Goal: Task Accomplishment & Management: Manage account settings

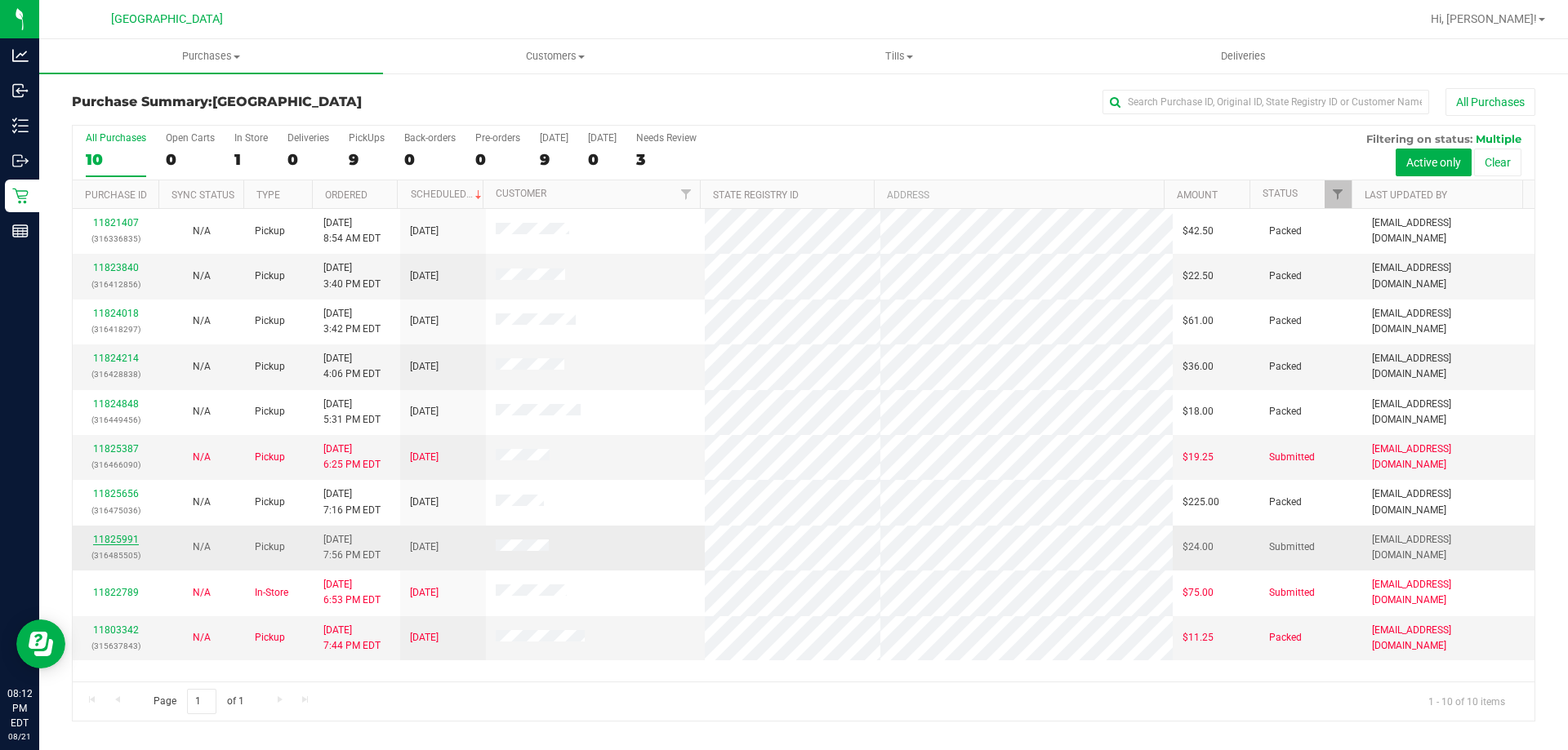
click at [130, 538] on link "11825991" at bounding box center [115, 539] width 46 height 12
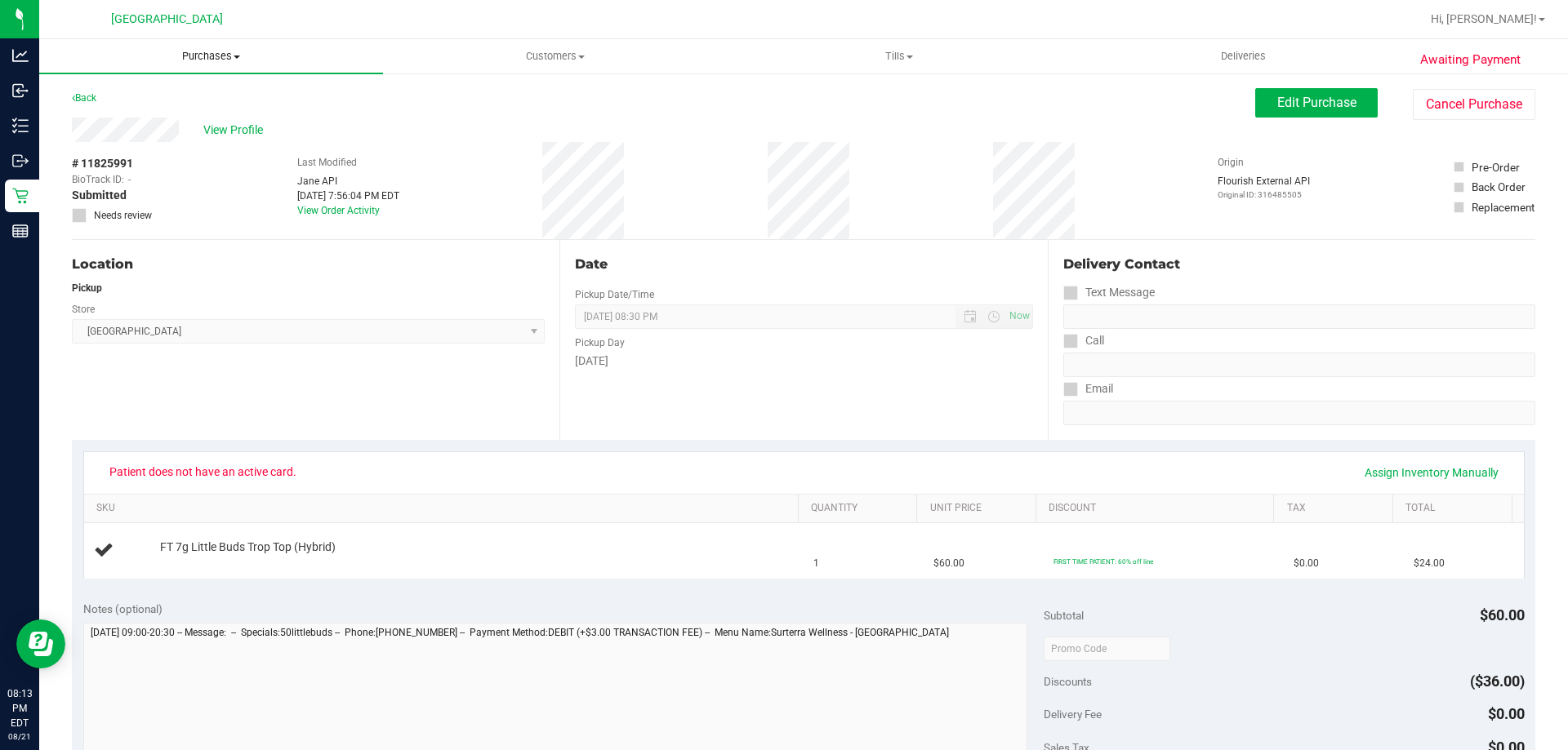
click at [213, 51] on span "Purchases" at bounding box center [212, 56] width 344 height 14
click at [209, 111] on li "Fulfillment" at bounding box center [212, 119] width 344 height 20
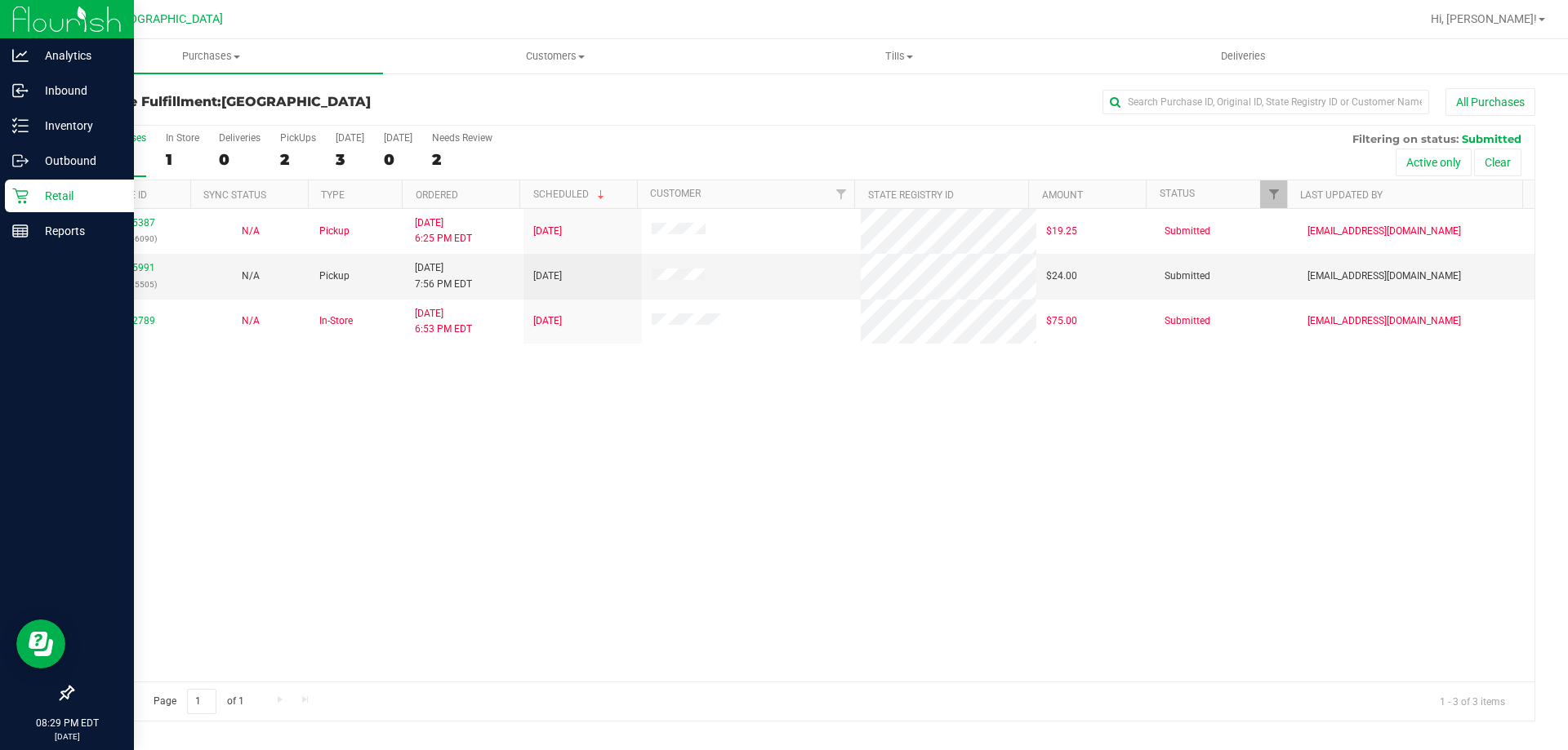
click at [25, 205] on div "Retail" at bounding box center [68, 196] width 129 height 32
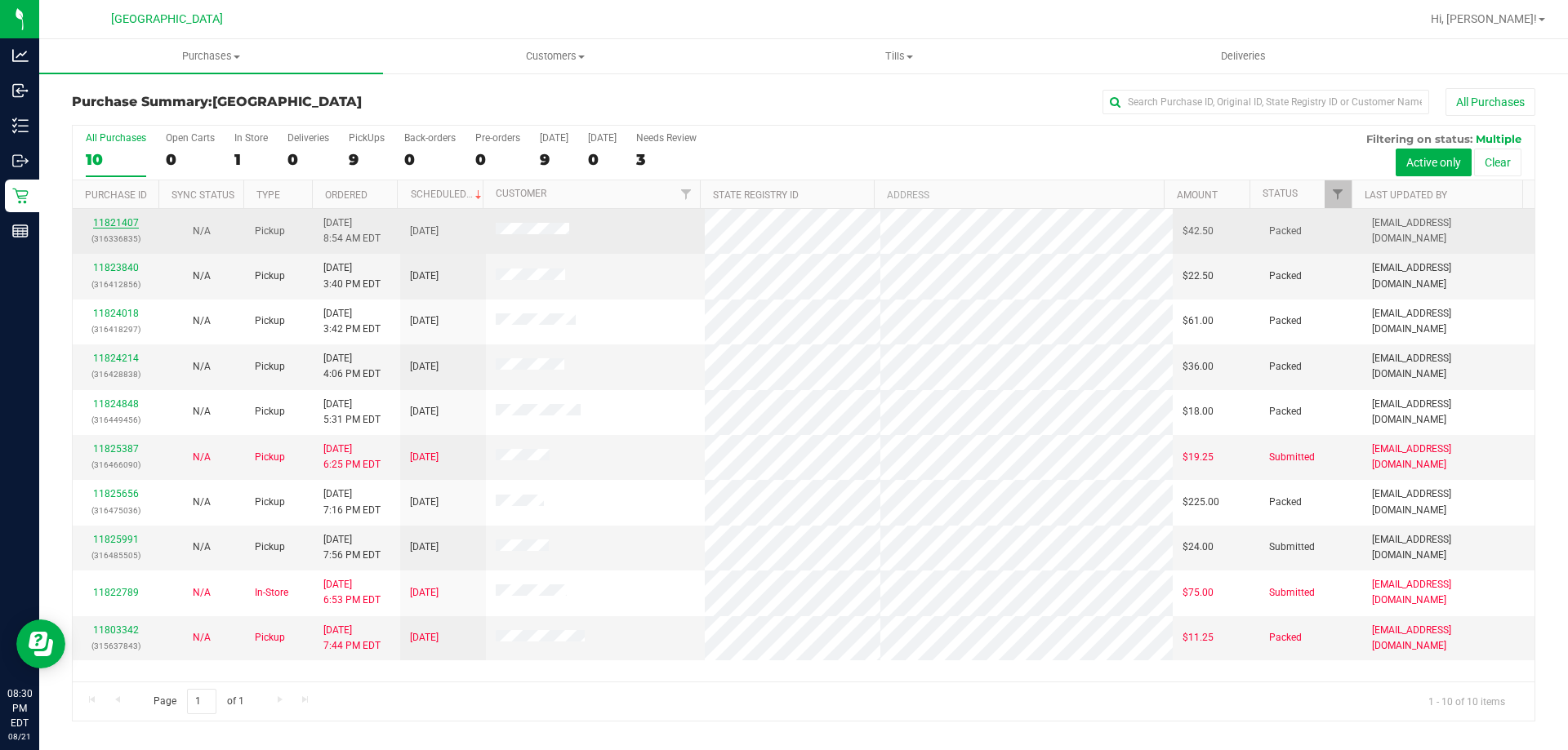
click at [118, 226] on link "11821407" at bounding box center [115, 222] width 46 height 12
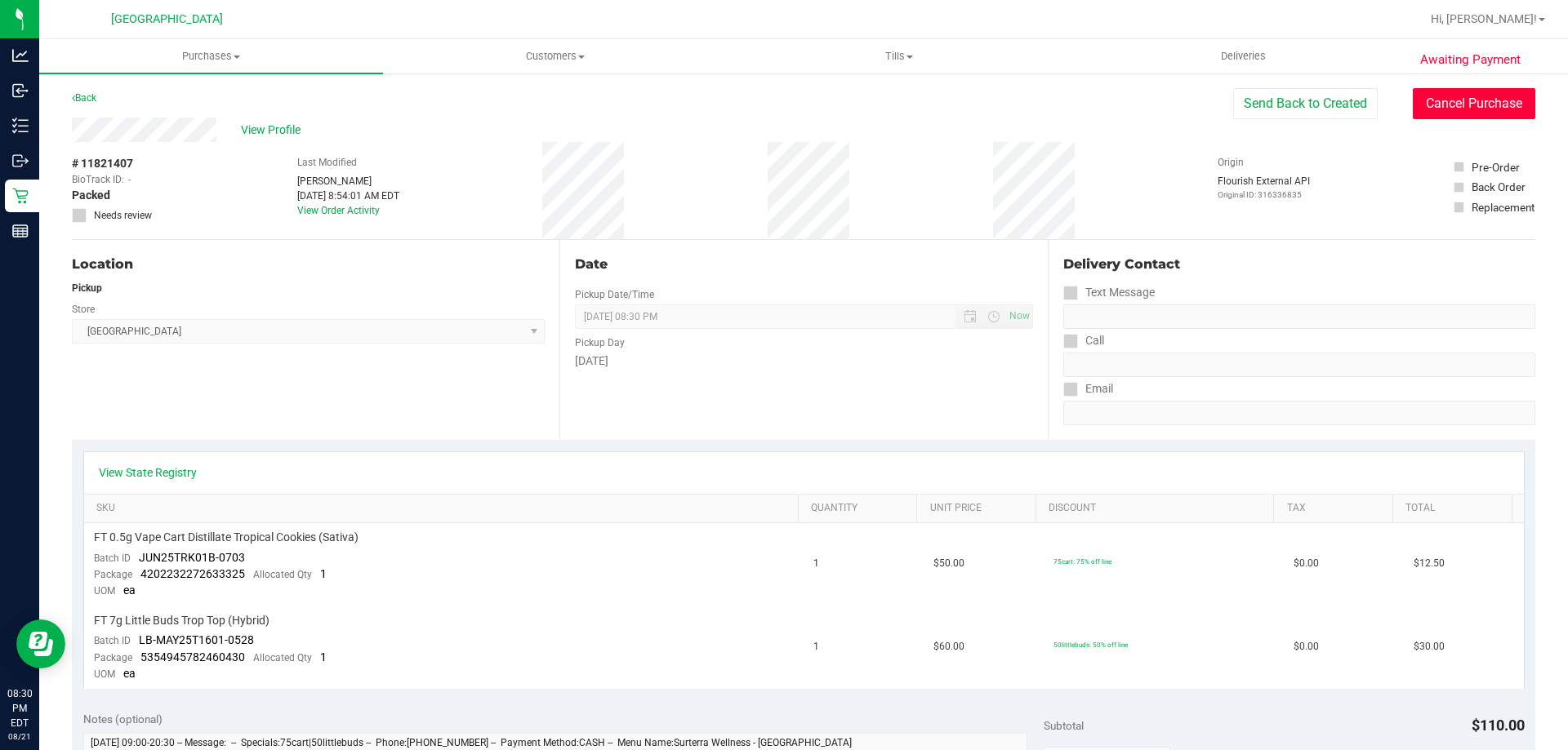
click at [1493, 90] on button "Cancel Purchase" at bounding box center [1474, 104] width 122 height 31
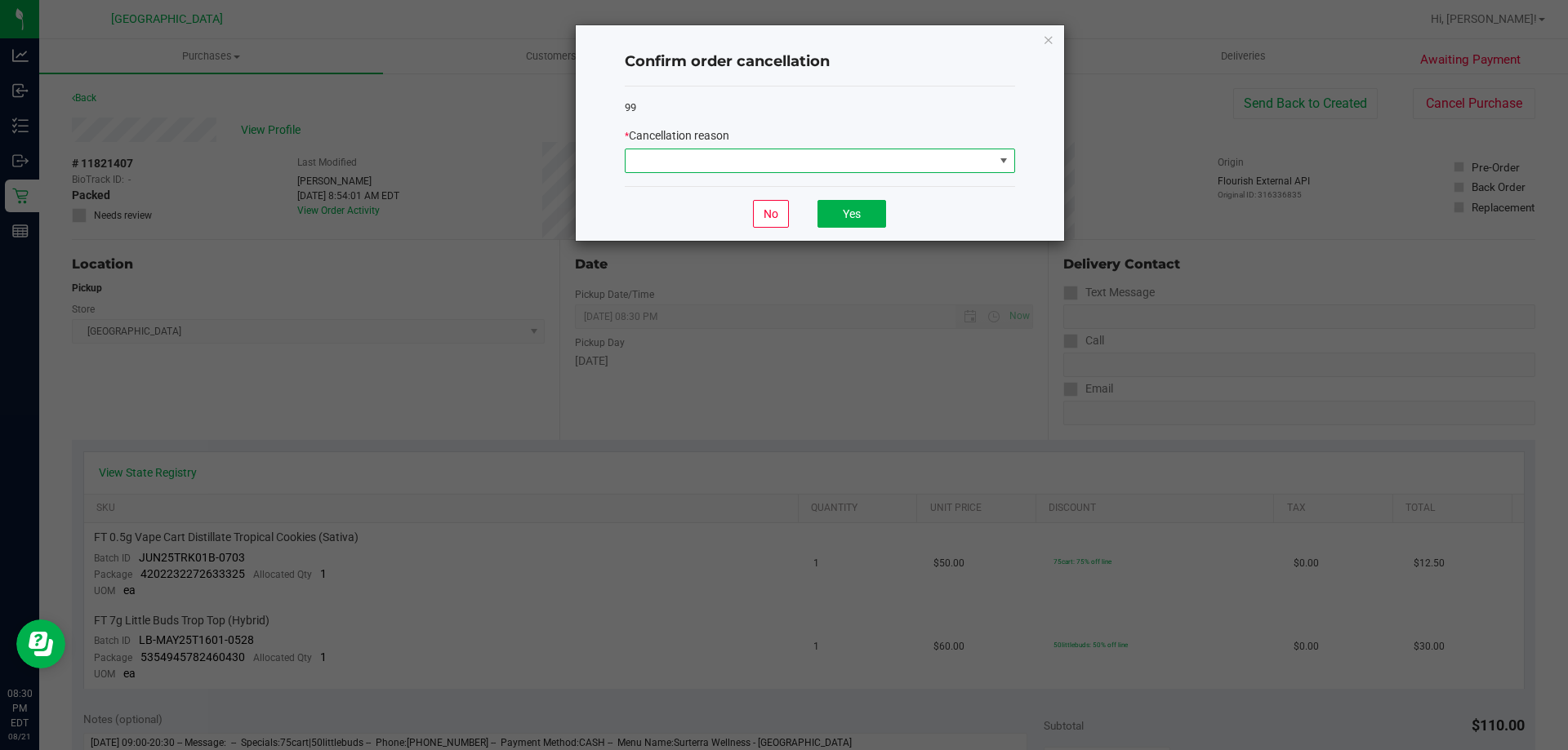
click at [1004, 164] on span at bounding box center [1003, 160] width 14 height 14
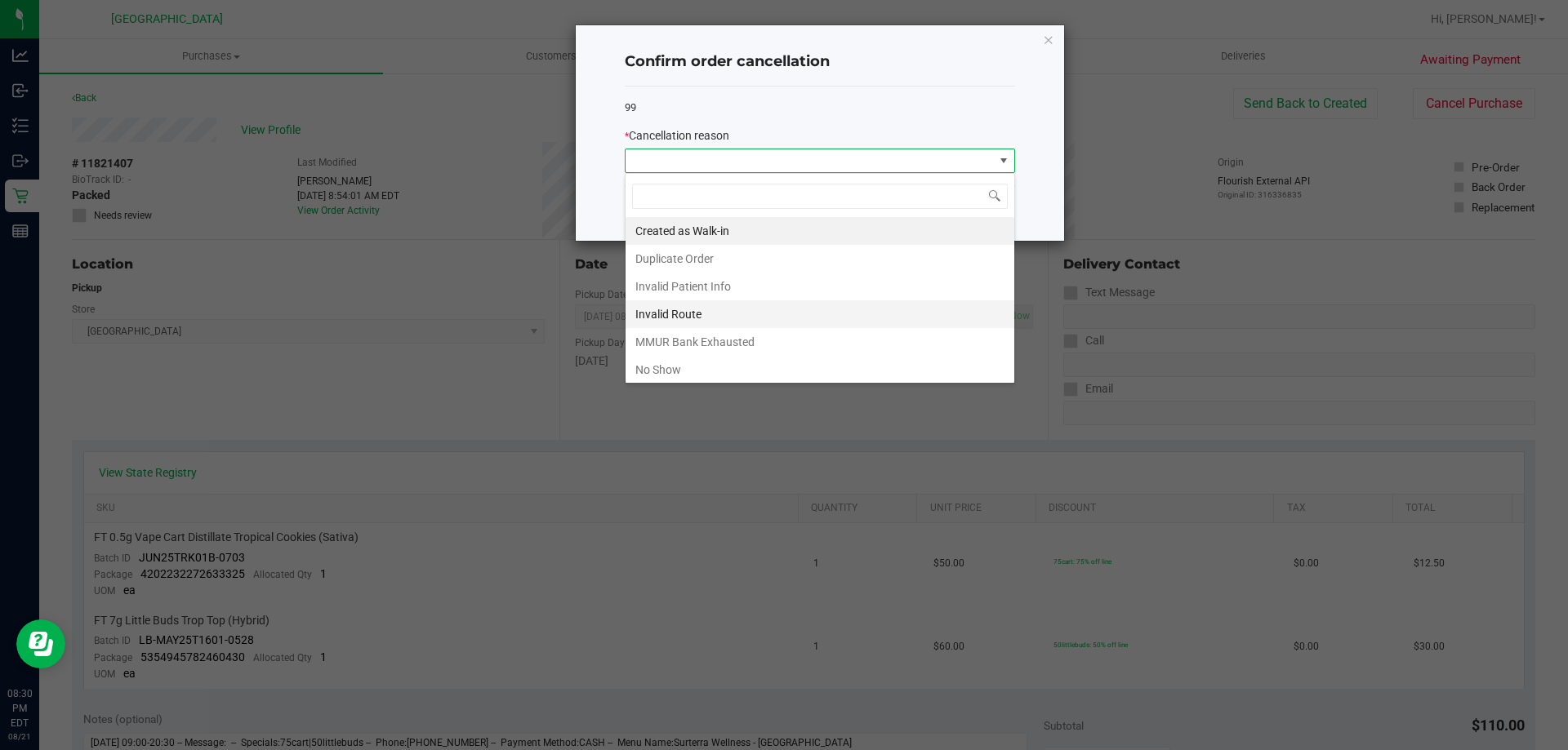
scroll to position [24, 390]
click at [757, 362] on li "No Show" at bounding box center [820, 369] width 389 height 28
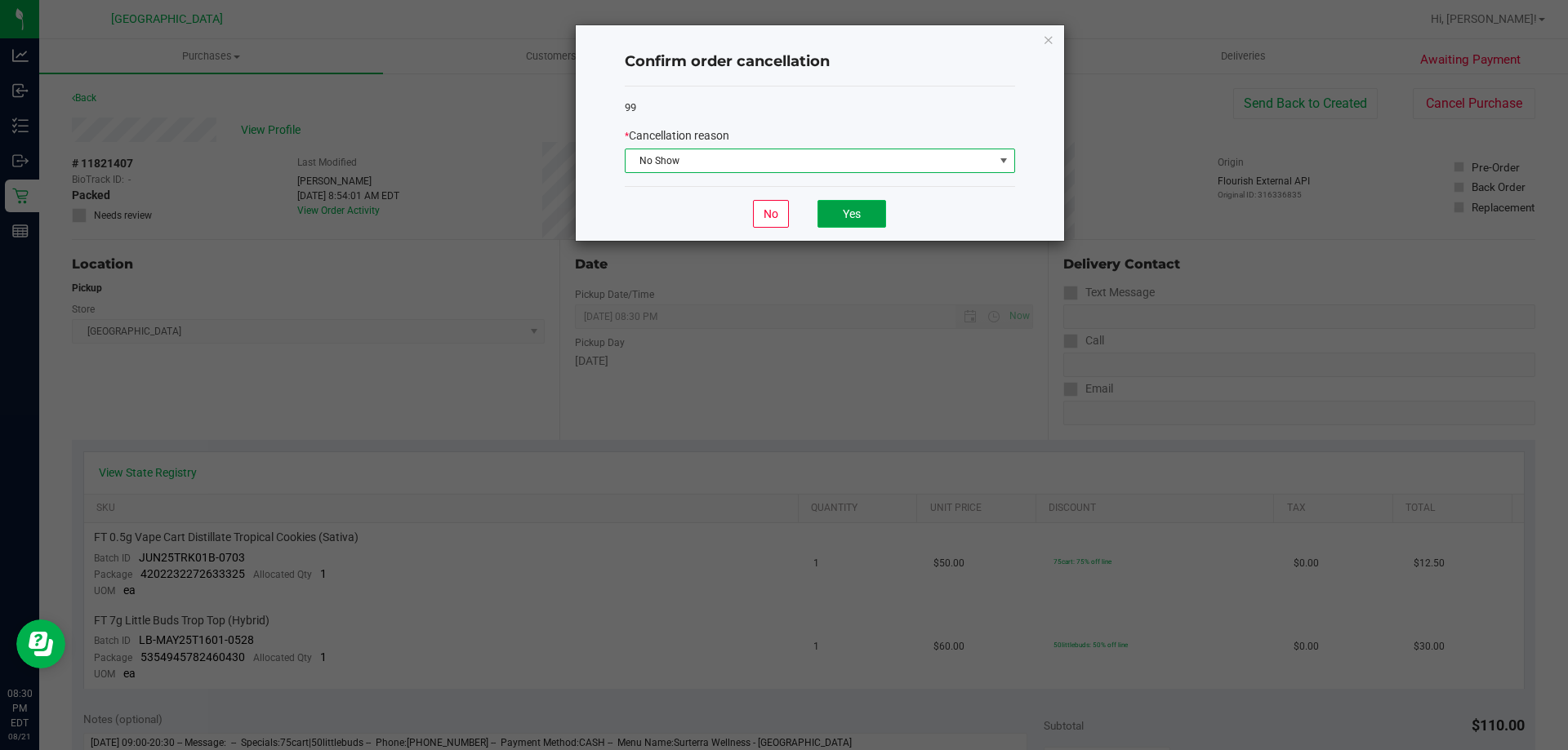
click at [858, 221] on button "Yes" at bounding box center [852, 213] width 68 height 28
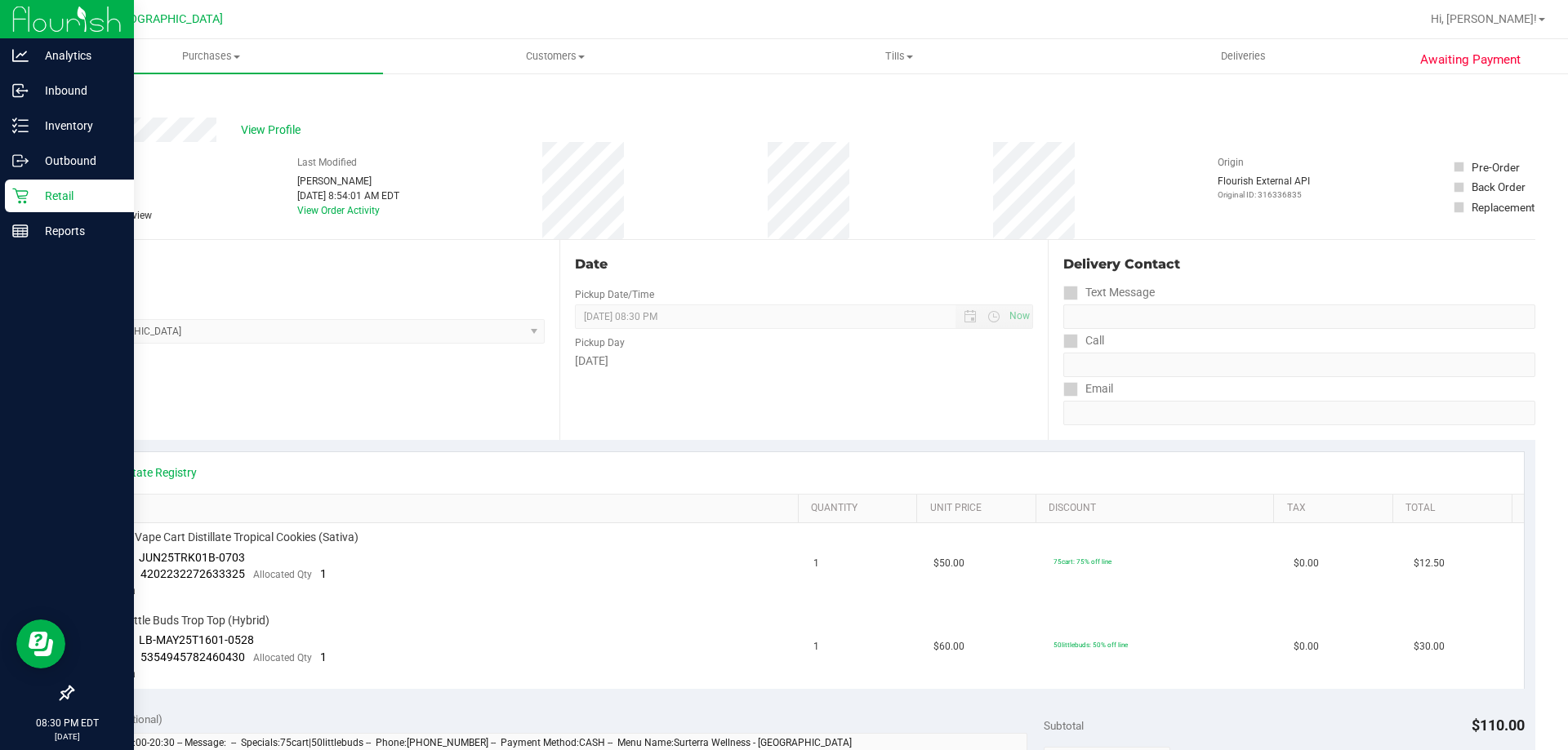
click at [32, 192] on p "Retail" at bounding box center [77, 196] width 98 height 20
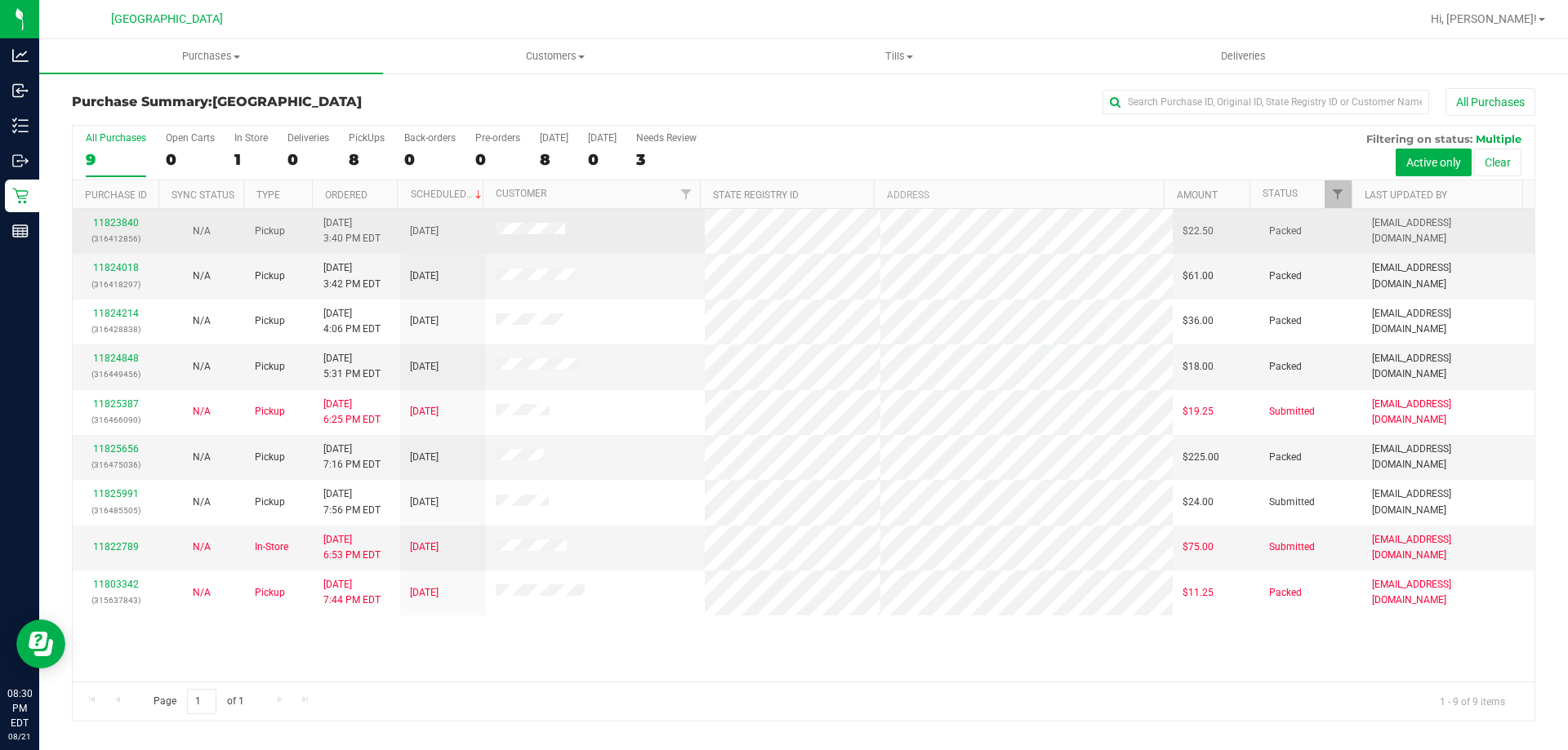
click at [122, 216] on div "11823840 (316412856)" at bounding box center [115, 230] width 66 height 31
click at [126, 226] on link "11823840" at bounding box center [115, 222] width 46 height 12
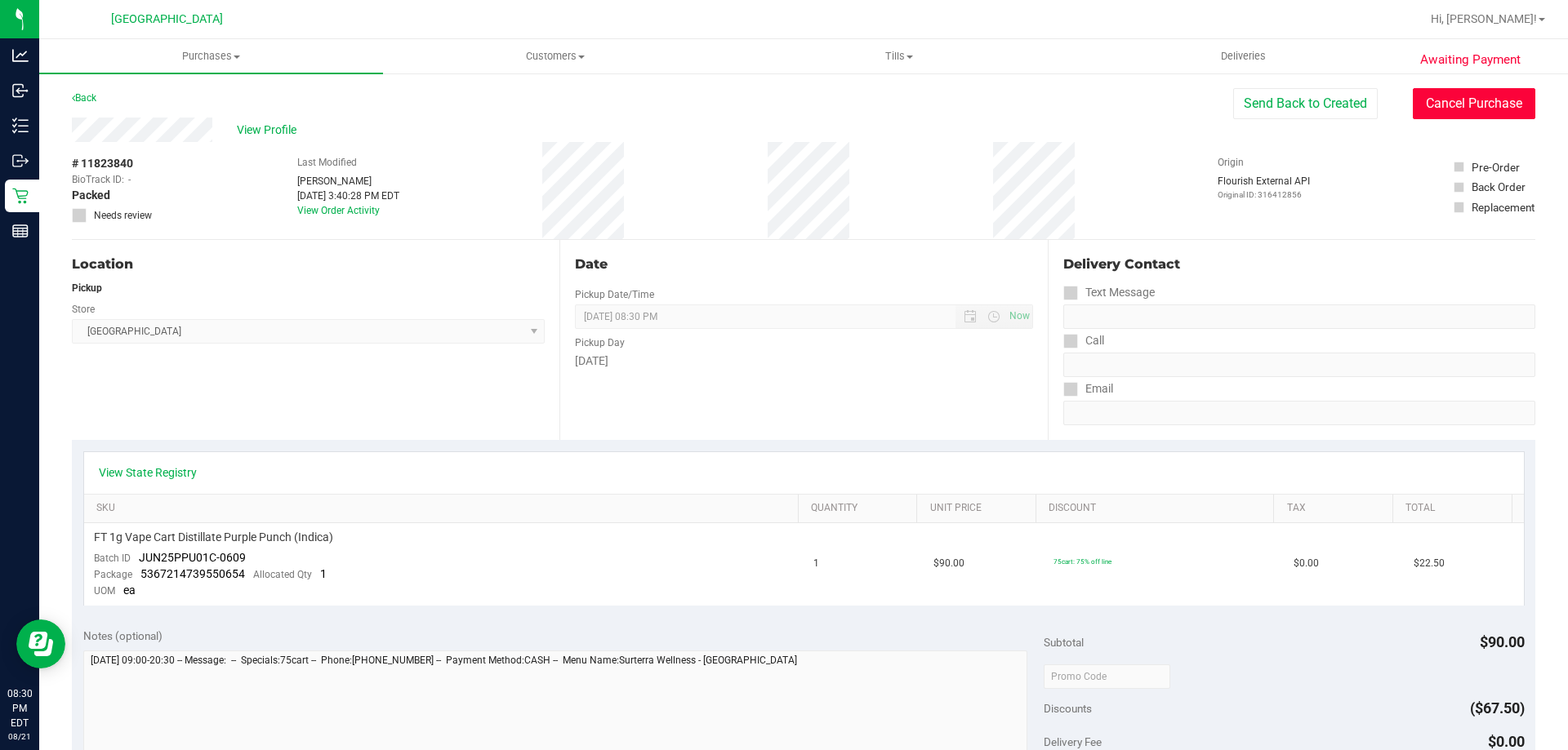
click at [1457, 111] on button "Cancel Purchase" at bounding box center [1474, 104] width 122 height 31
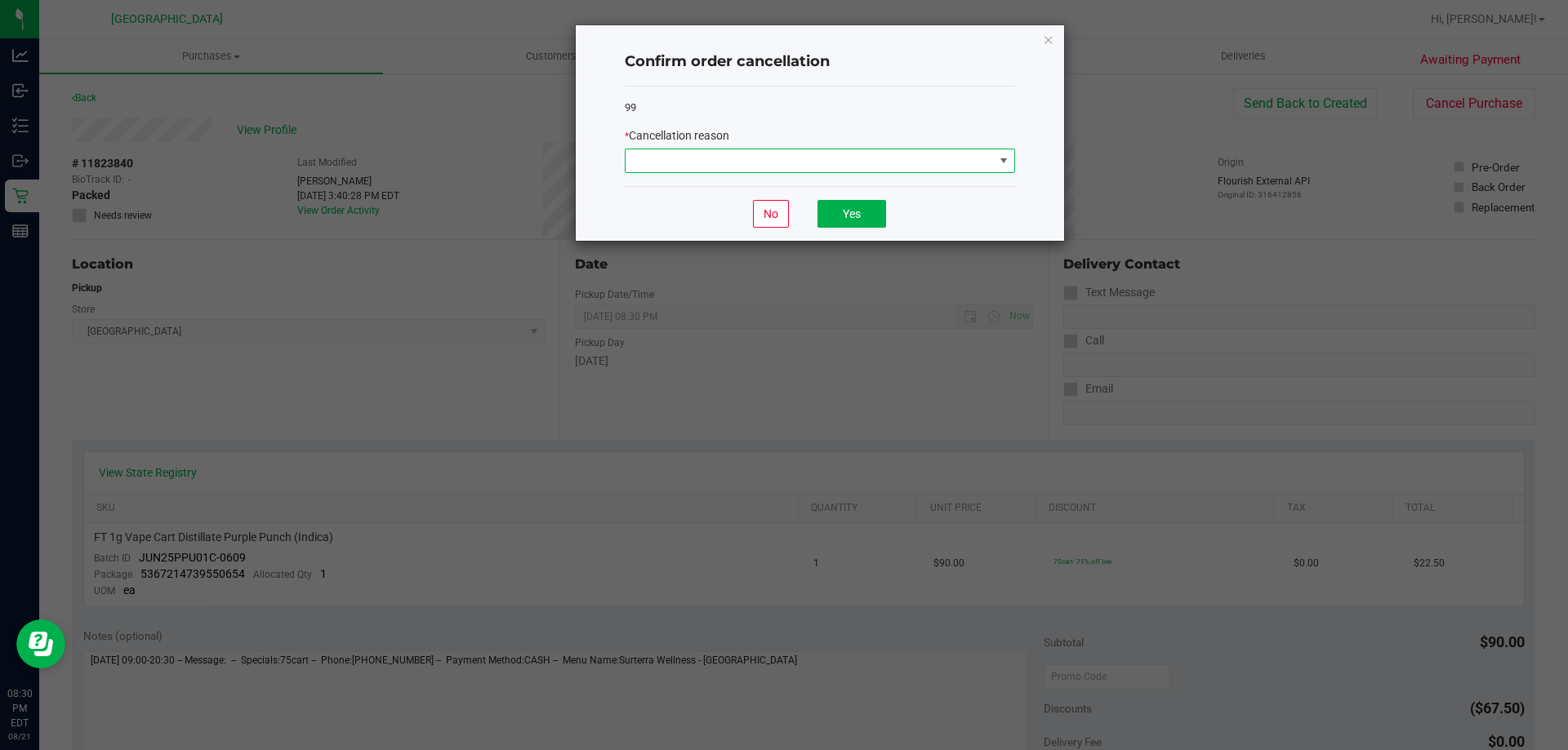
click at [985, 161] on span at bounding box center [810, 160] width 368 height 23
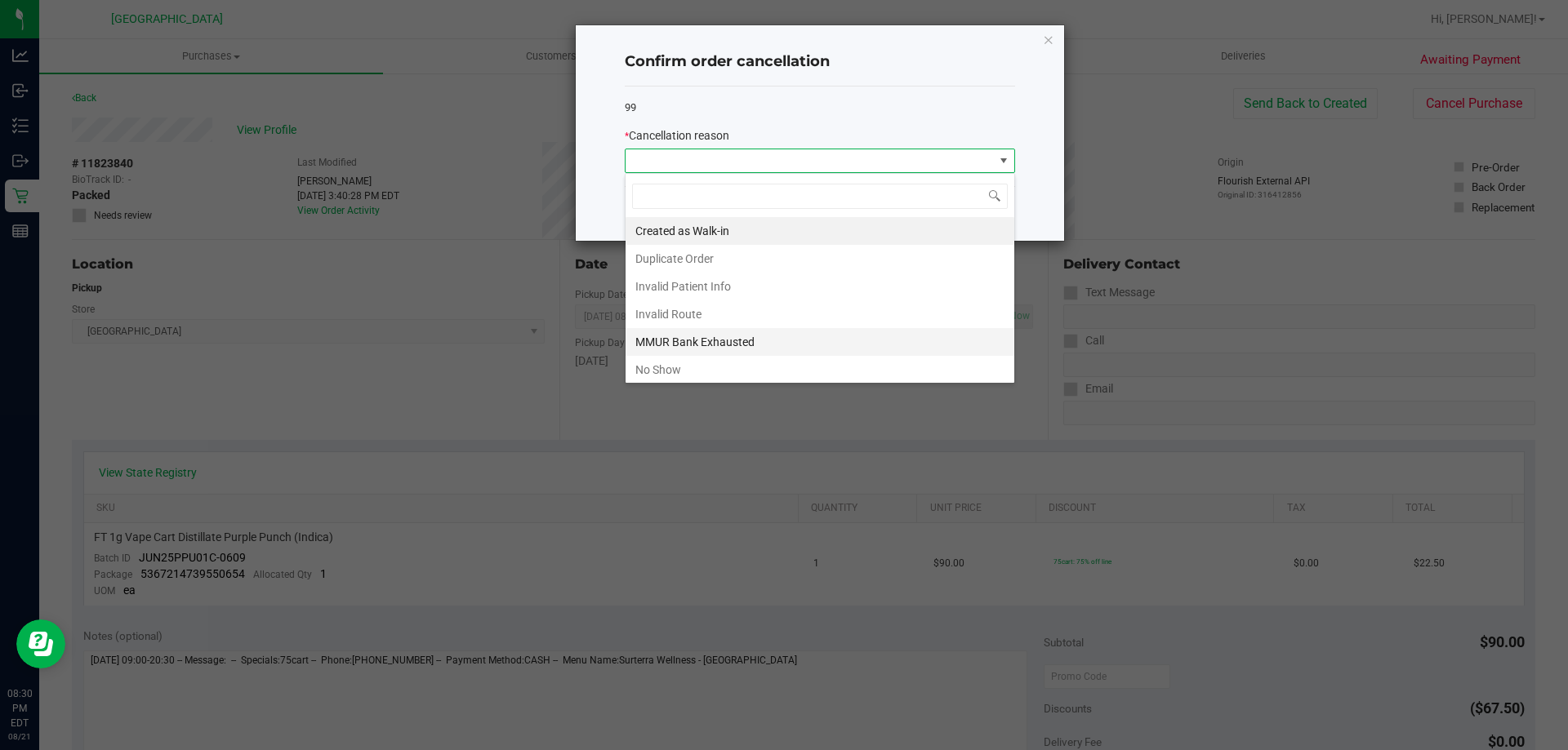
scroll to position [24, 390]
click at [828, 357] on li "No Show" at bounding box center [820, 369] width 389 height 28
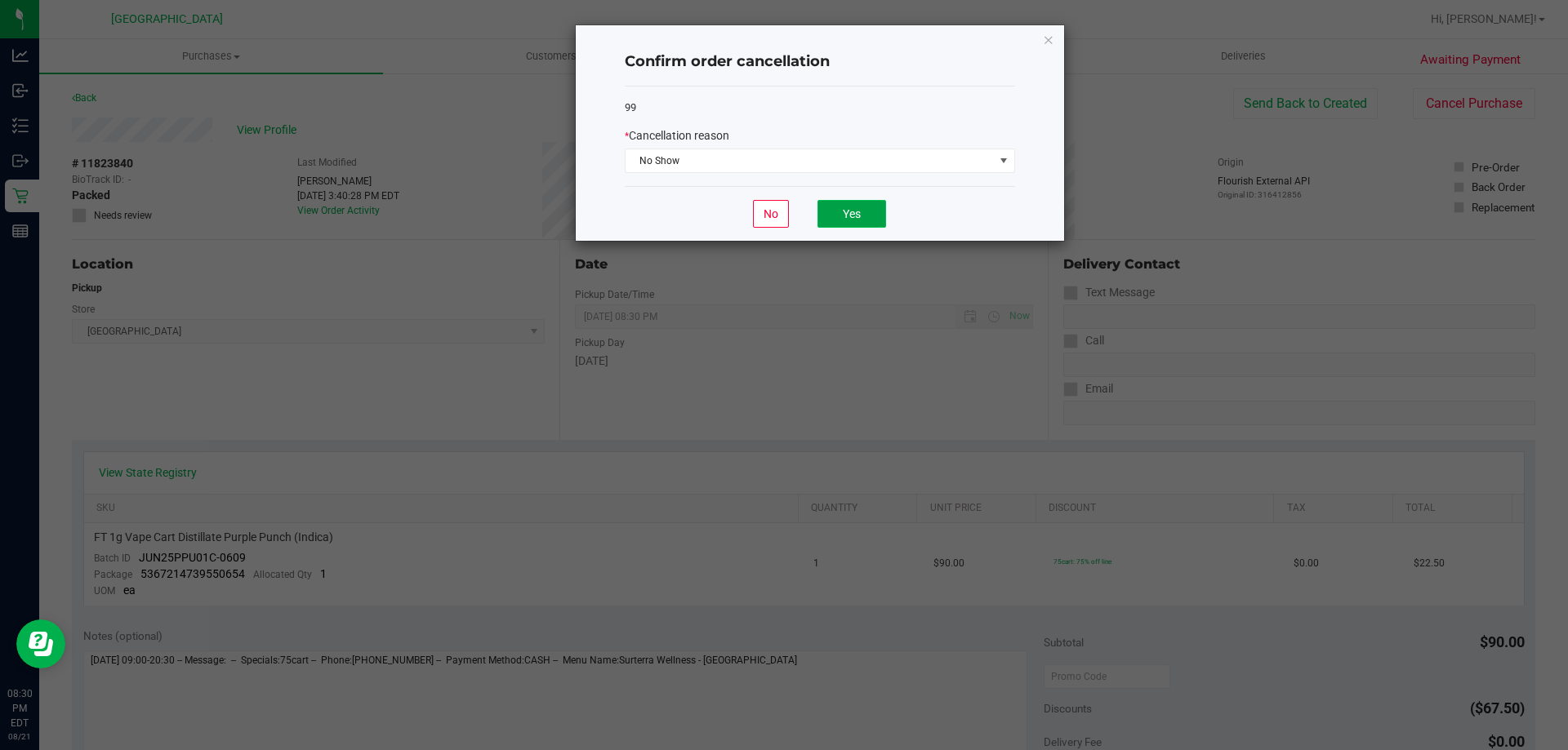
click at [862, 226] on button "Yes" at bounding box center [852, 213] width 68 height 28
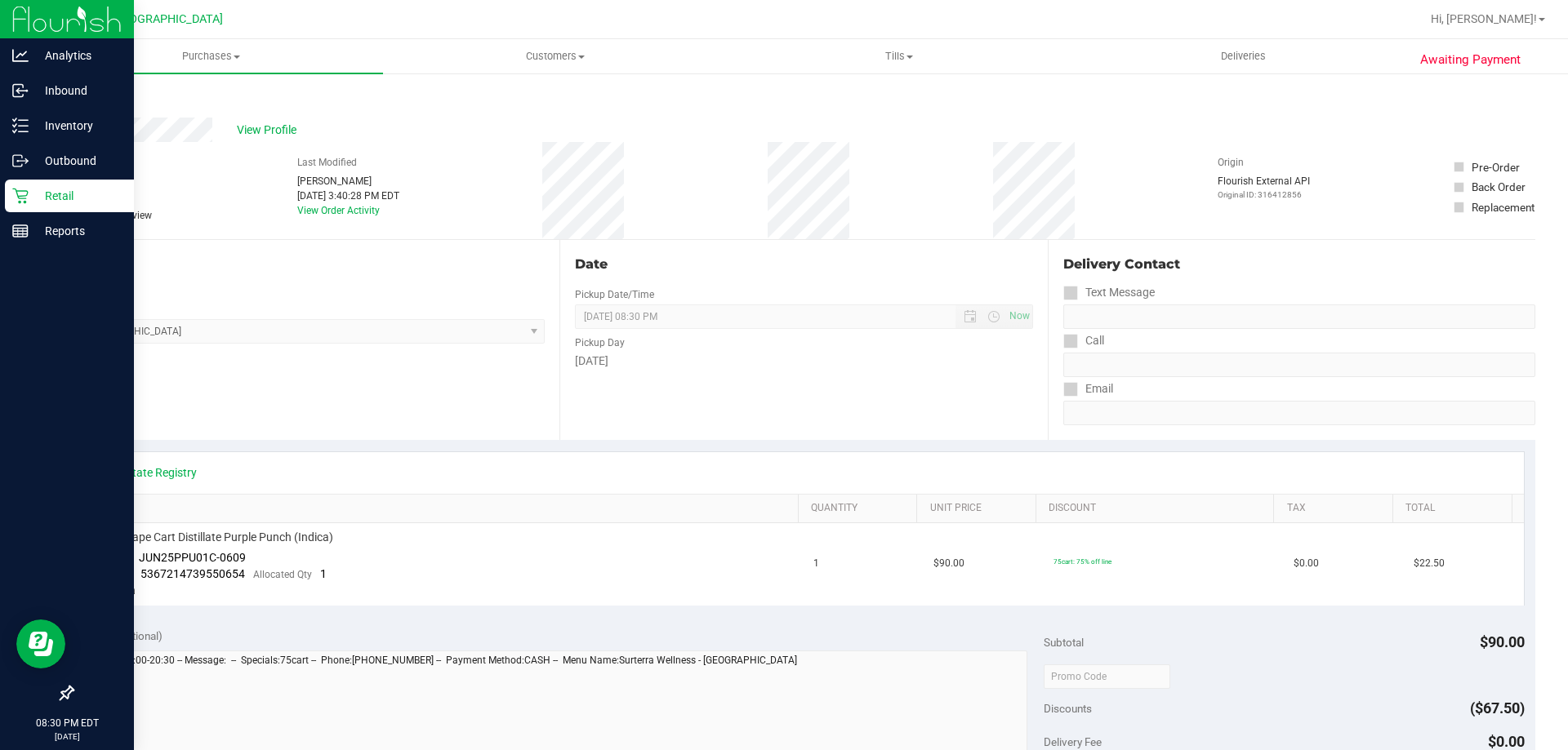
click at [17, 204] on div "Retail" at bounding box center [68, 196] width 129 height 32
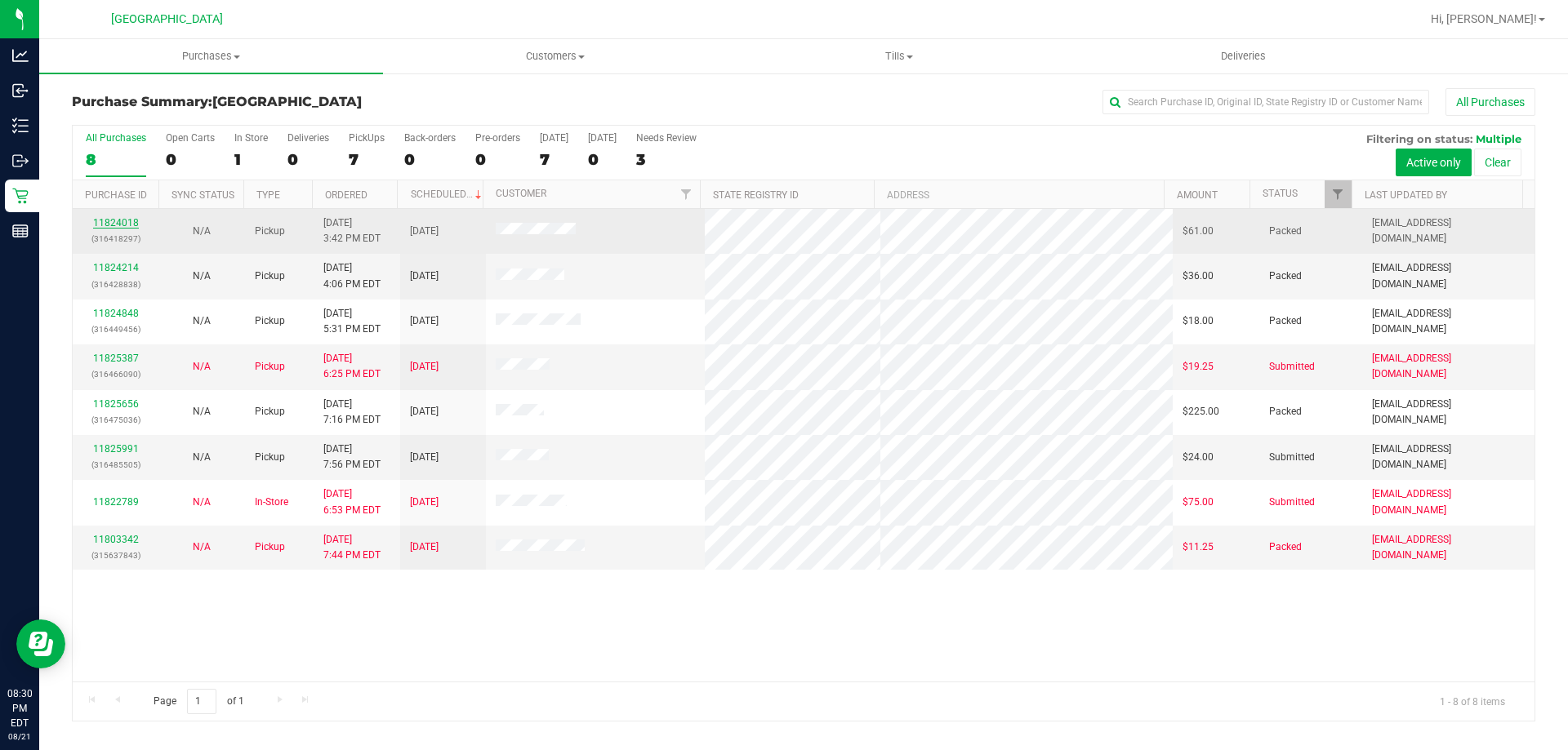
click at [114, 225] on link "11824018" at bounding box center [115, 222] width 46 height 12
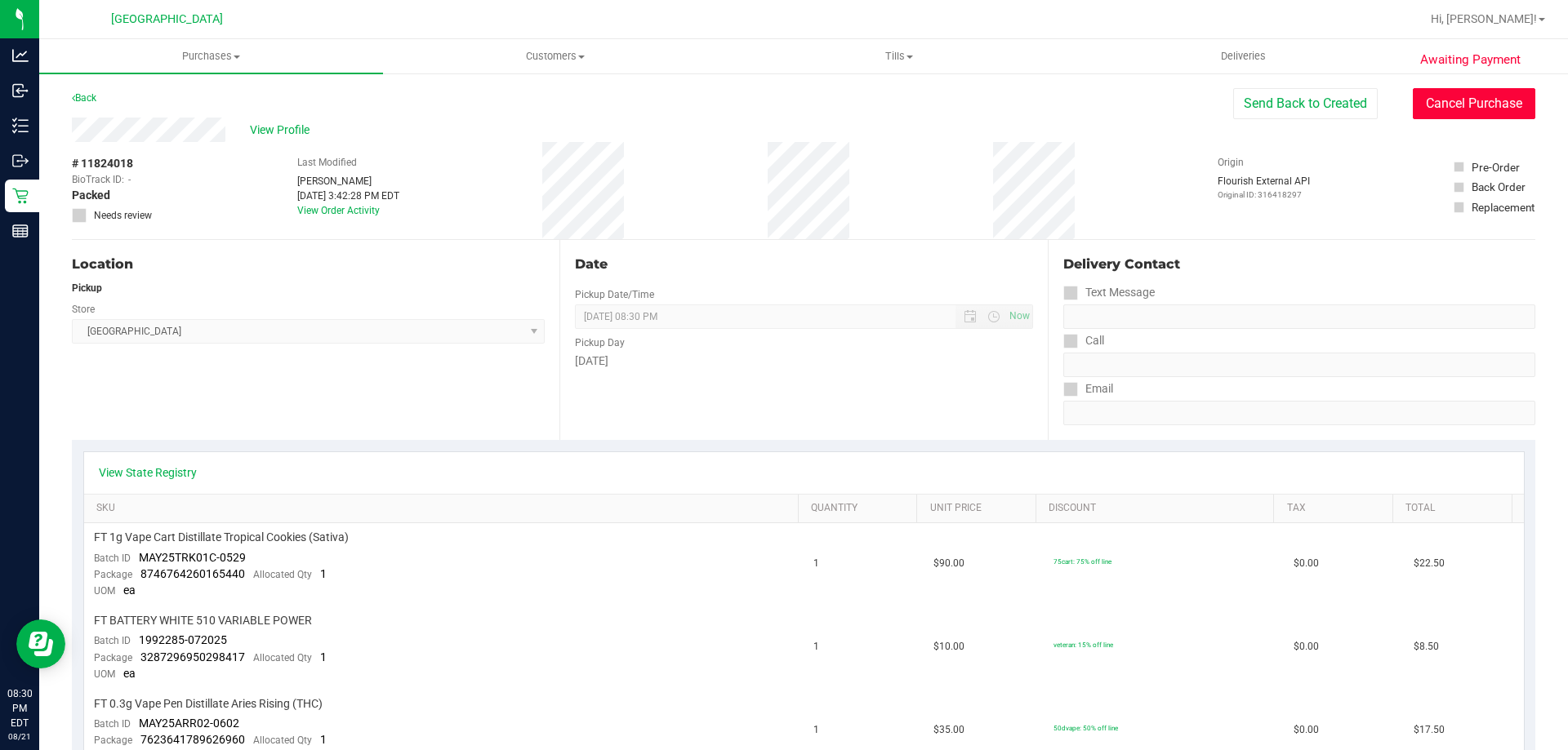
click at [1464, 101] on button "Cancel Purchase" at bounding box center [1474, 104] width 122 height 31
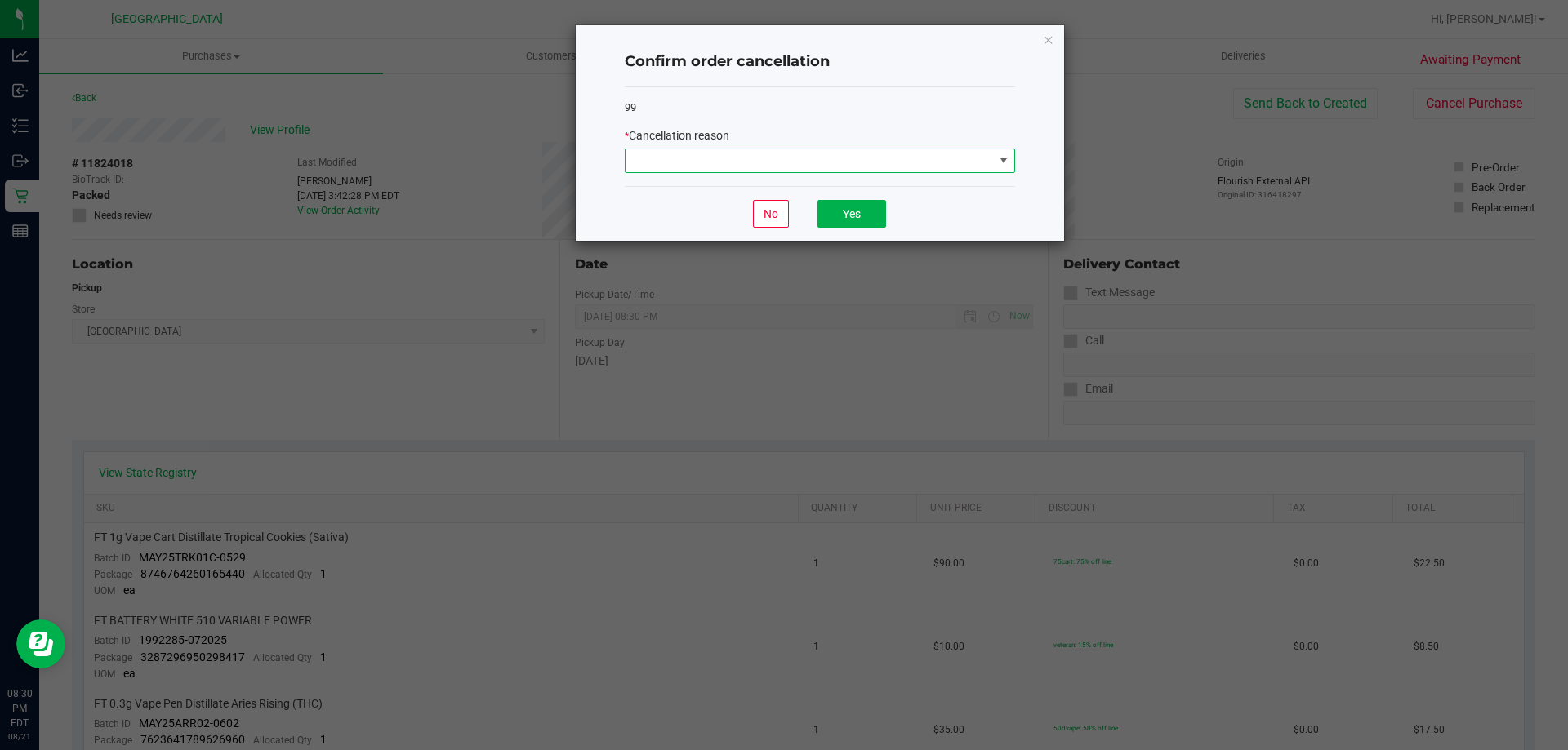
click at [997, 160] on span at bounding box center [1003, 160] width 14 height 14
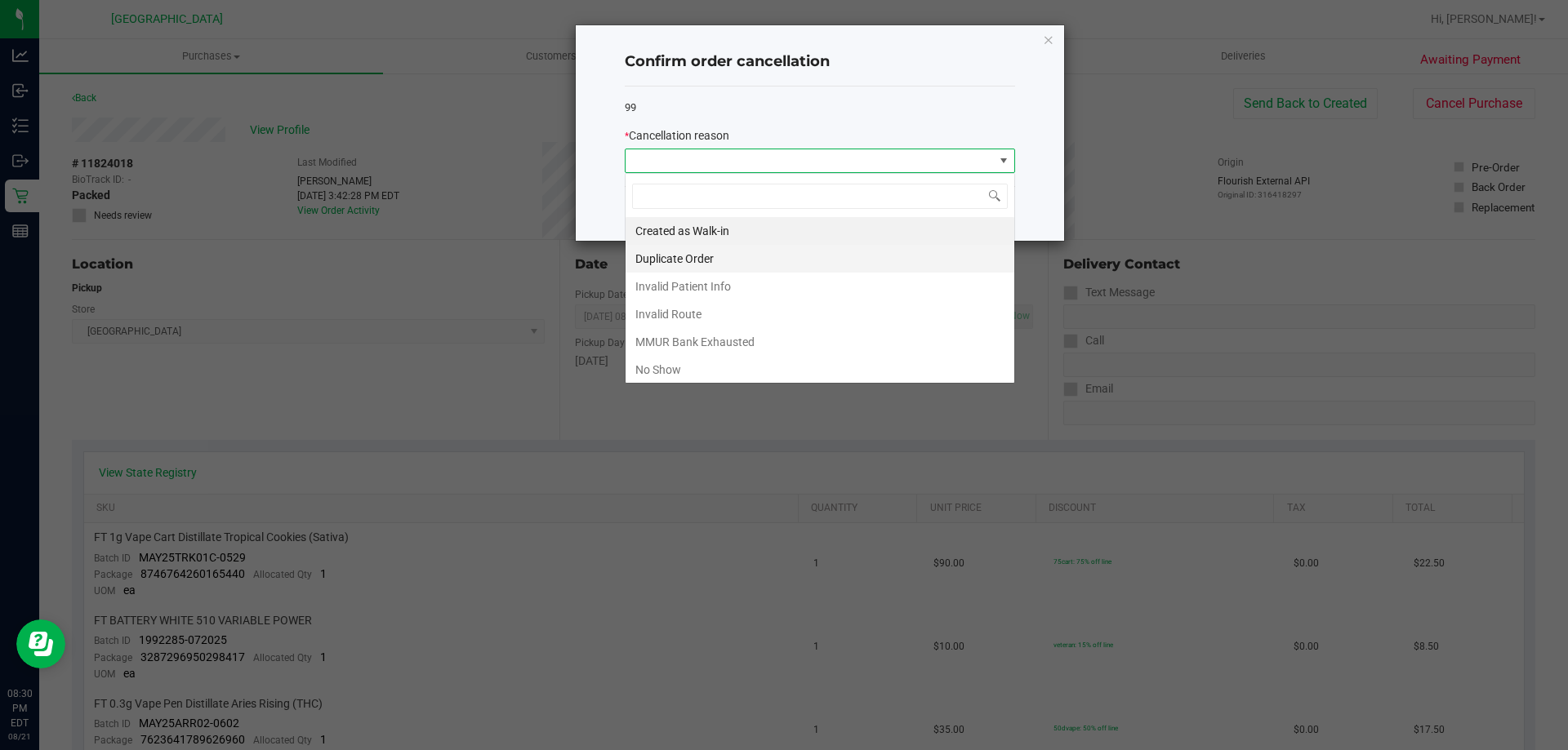
scroll to position [24, 390]
click at [729, 368] on li "No Show" at bounding box center [820, 369] width 389 height 28
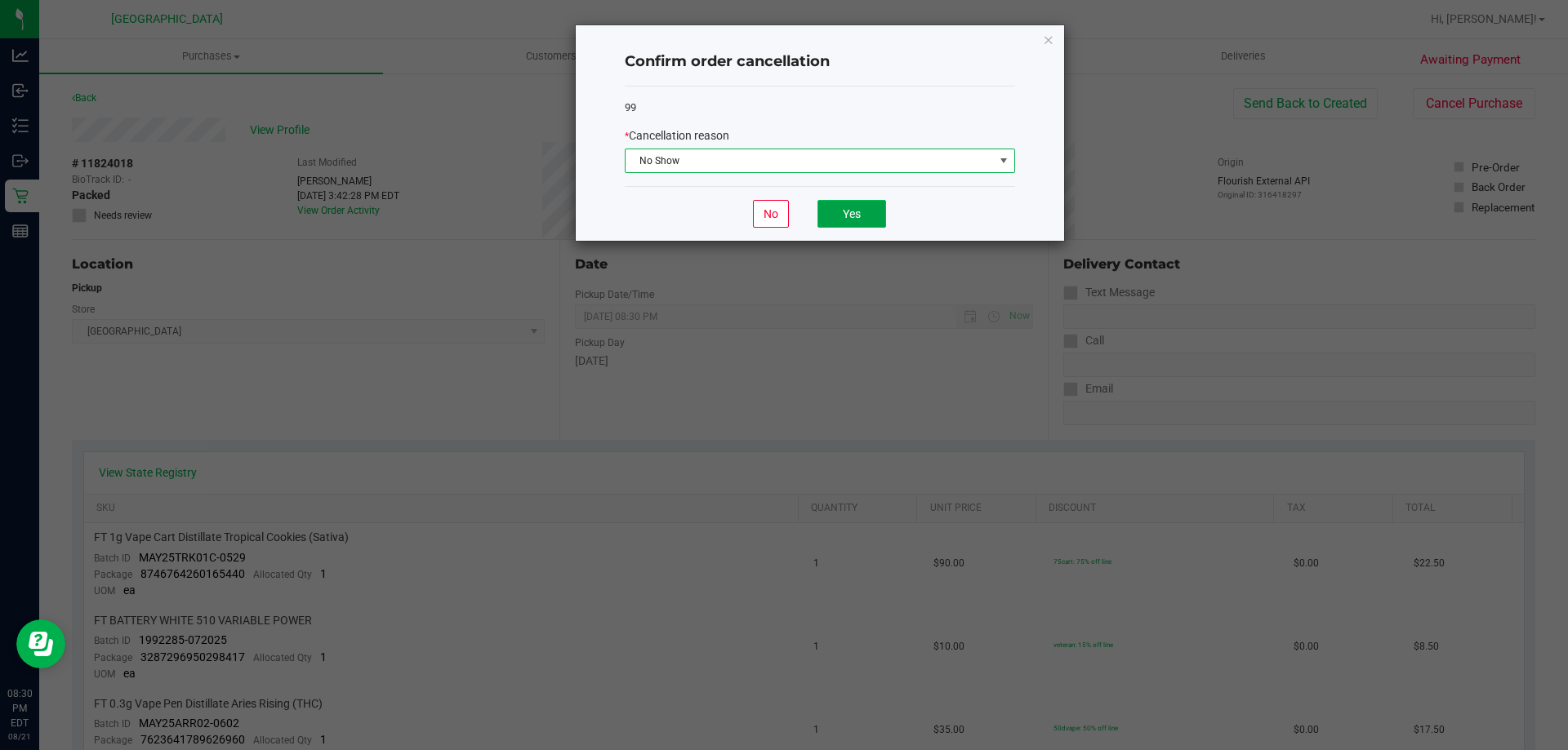
click at [837, 215] on button "Yes" at bounding box center [852, 213] width 68 height 28
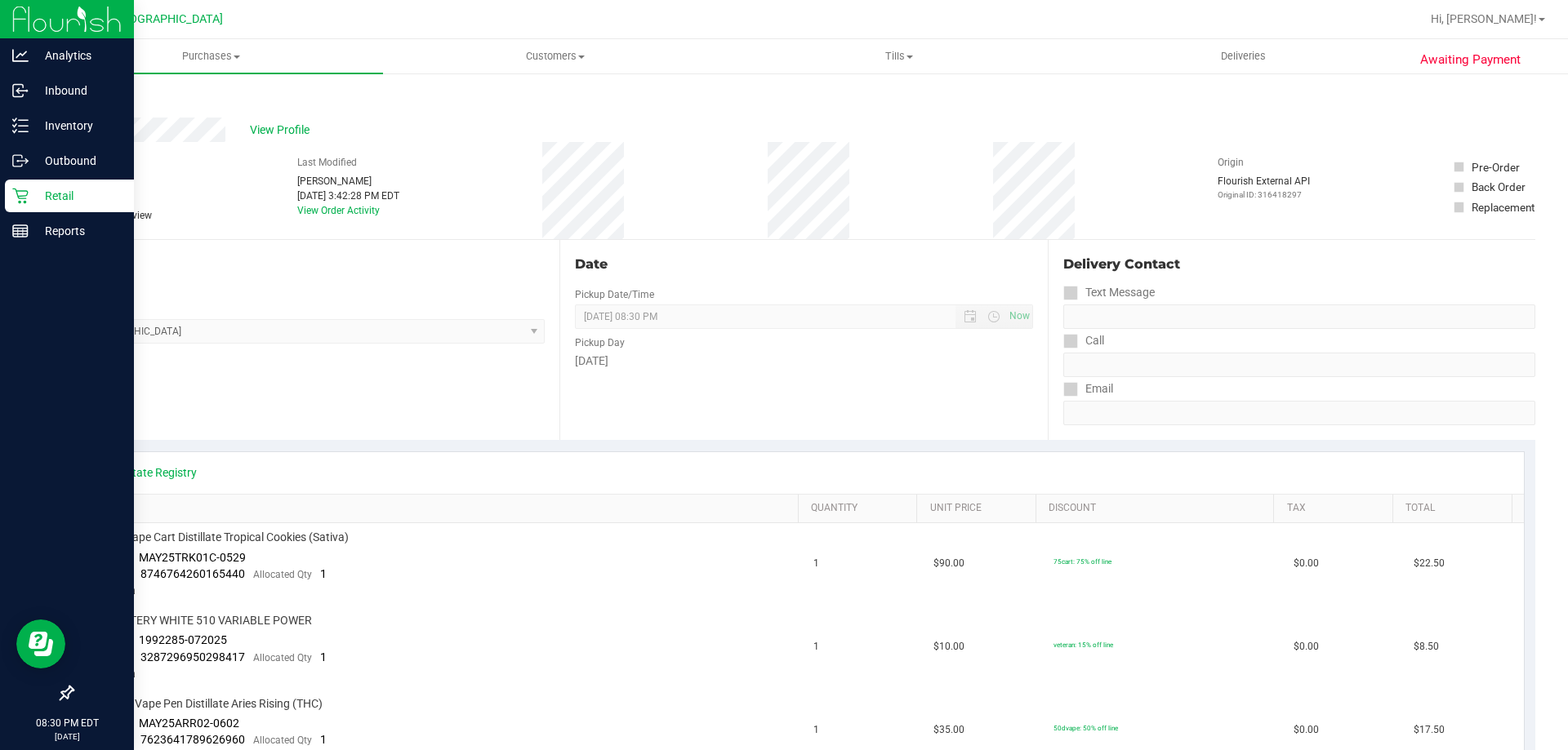
click at [18, 200] on icon at bounding box center [21, 196] width 16 height 16
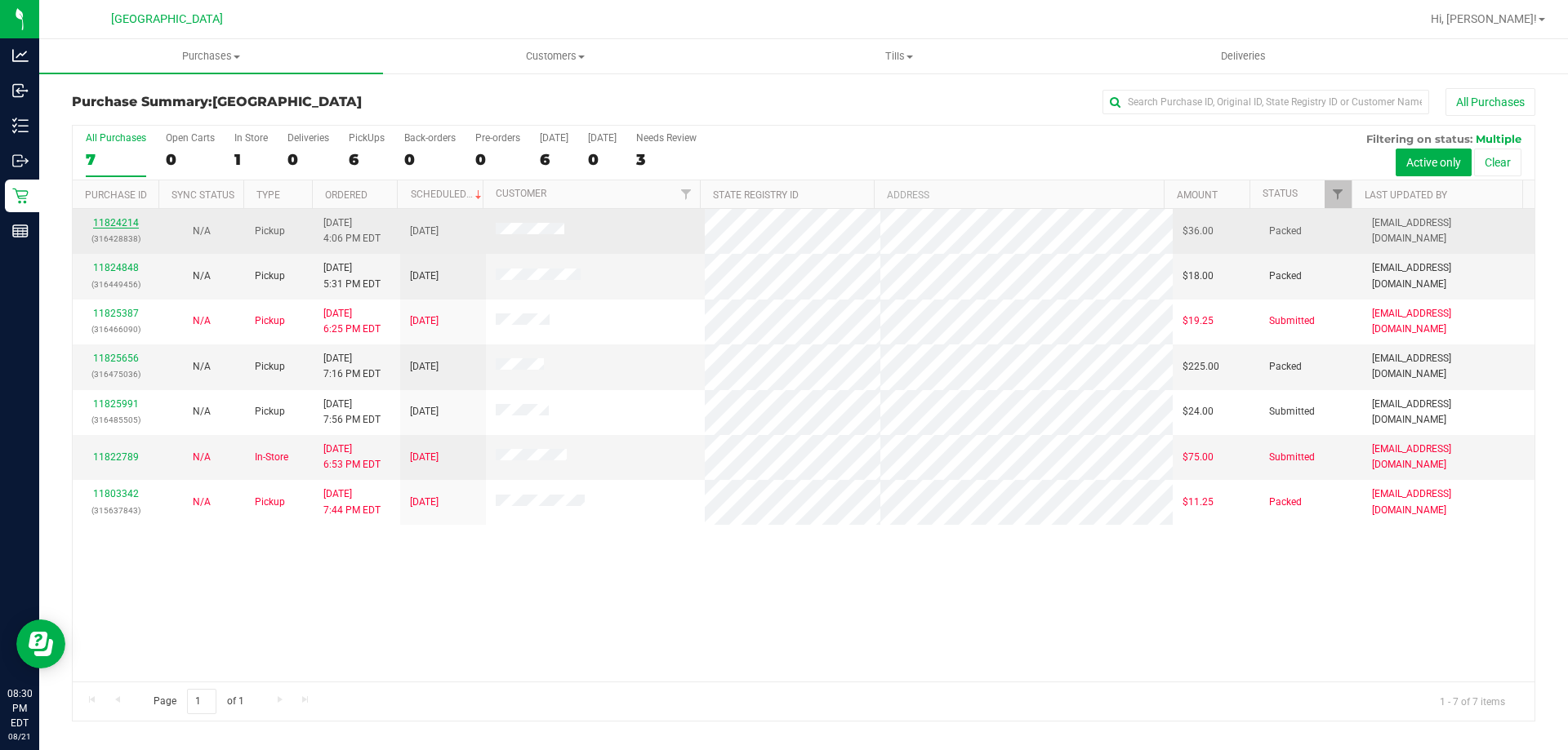
click at [134, 221] on link "11824214" at bounding box center [115, 222] width 46 height 12
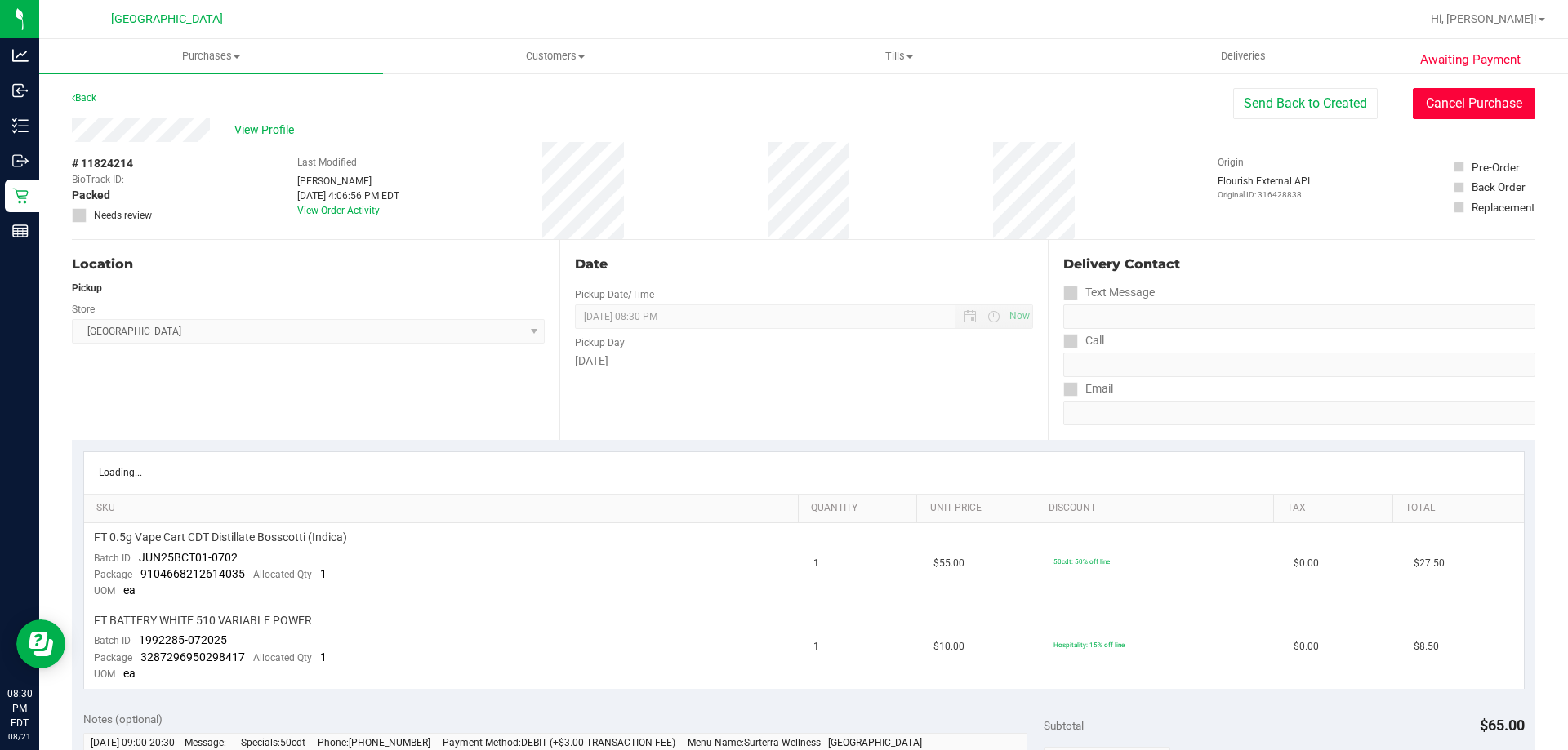
click at [1417, 113] on button "Cancel Purchase" at bounding box center [1474, 104] width 122 height 31
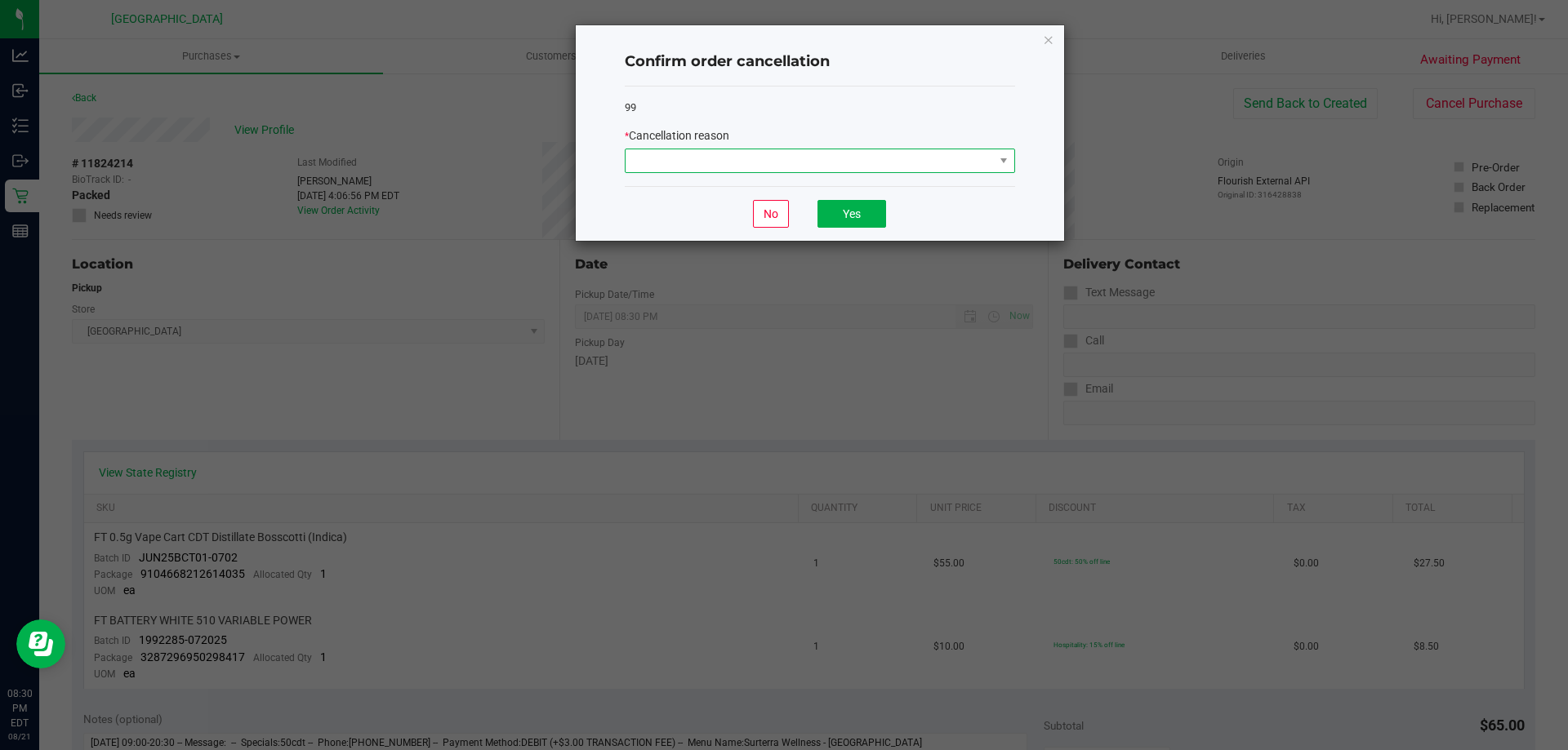
click at [969, 166] on span at bounding box center [810, 160] width 368 height 23
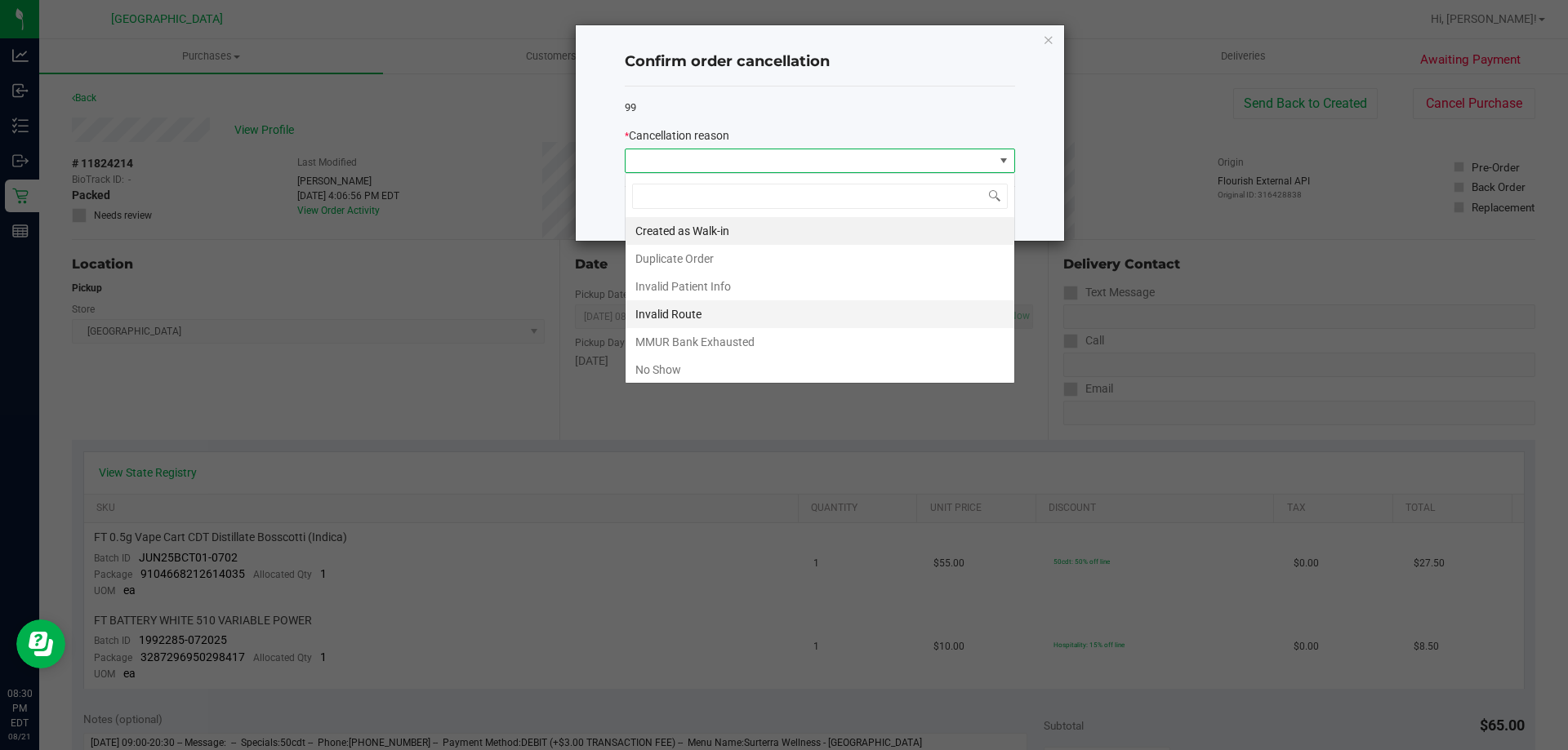
scroll to position [24, 390]
click at [702, 368] on li "No Show" at bounding box center [820, 369] width 389 height 28
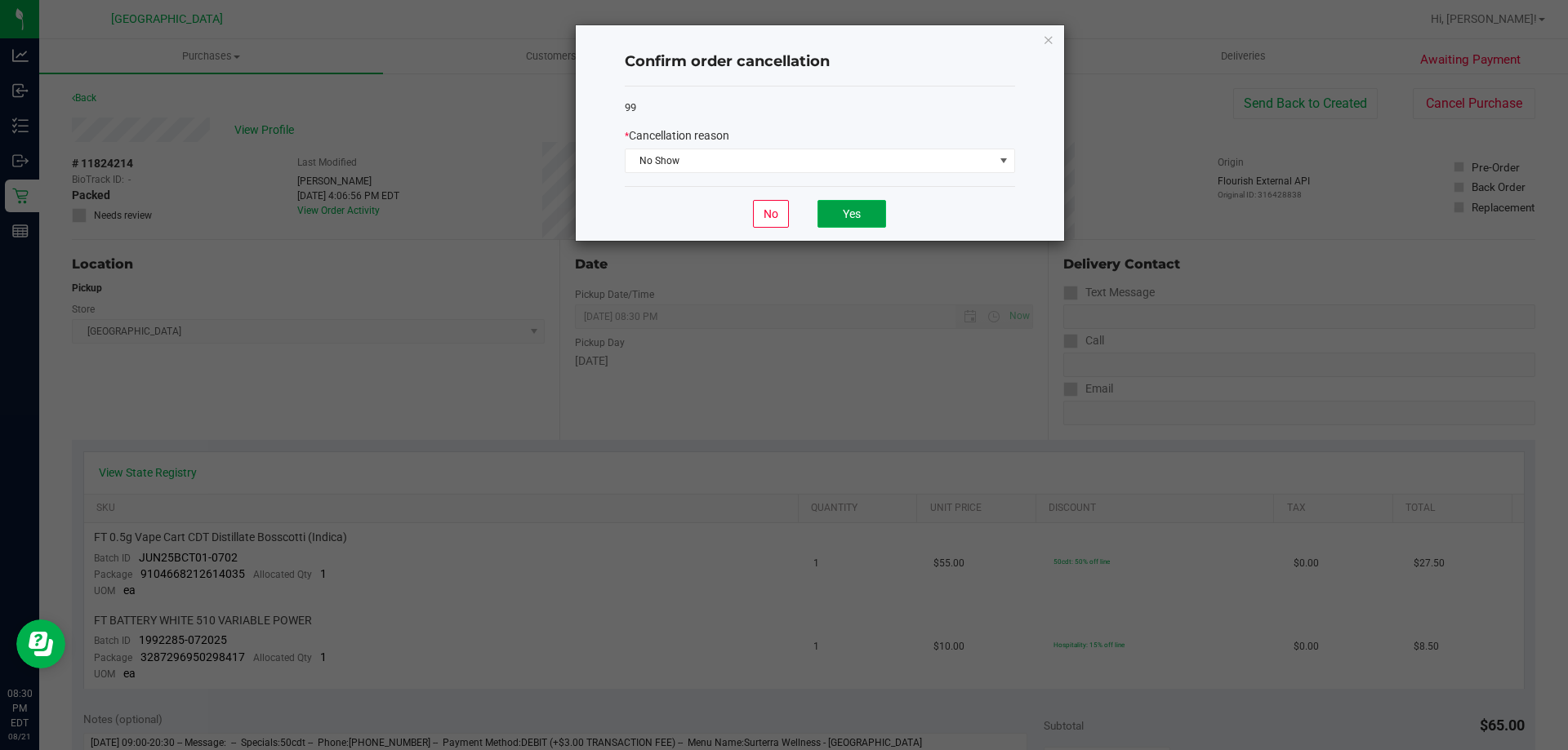
click at [870, 215] on button "Yes" at bounding box center [852, 213] width 68 height 28
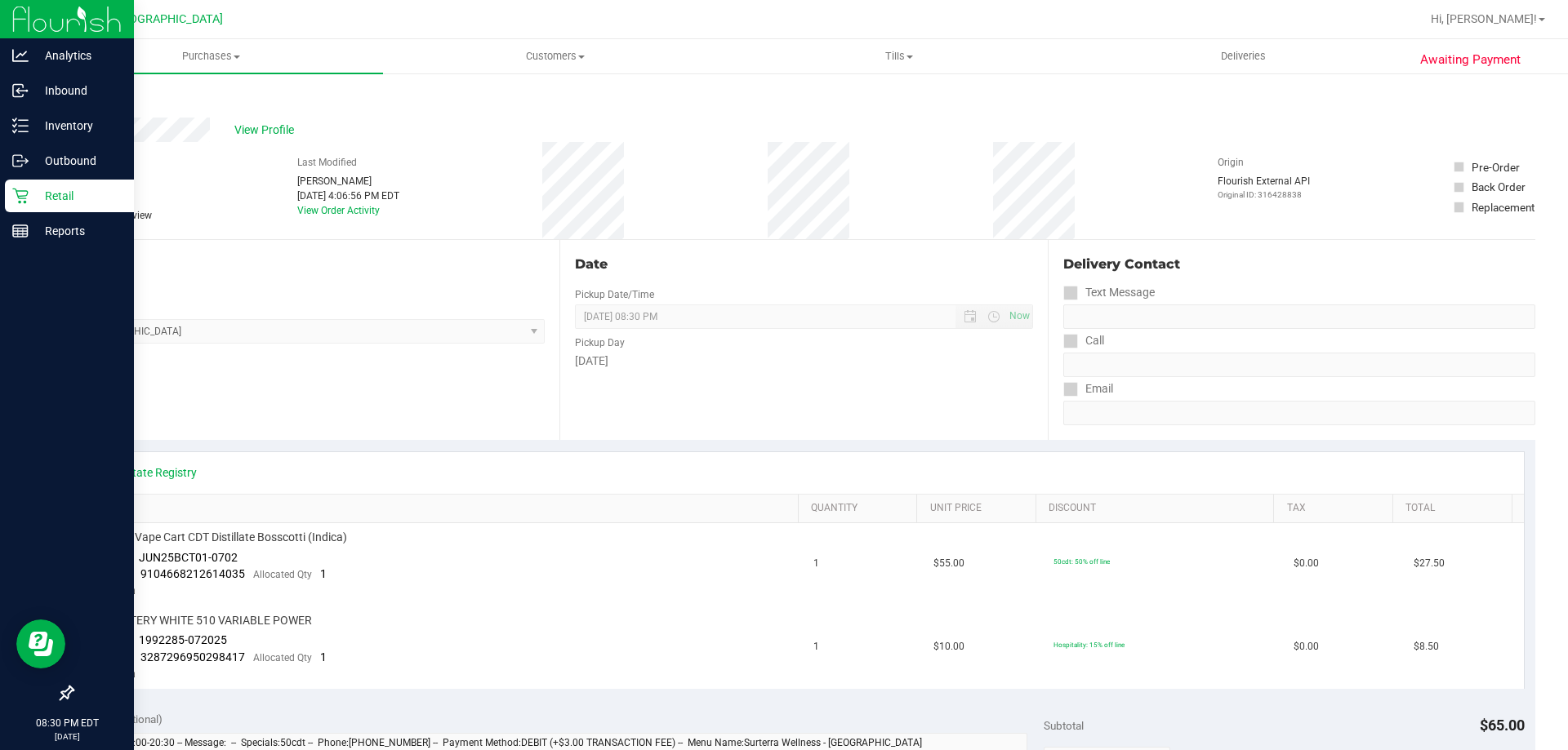
click at [18, 195] on icon at bounding box center [20, 195] width 15 height 15
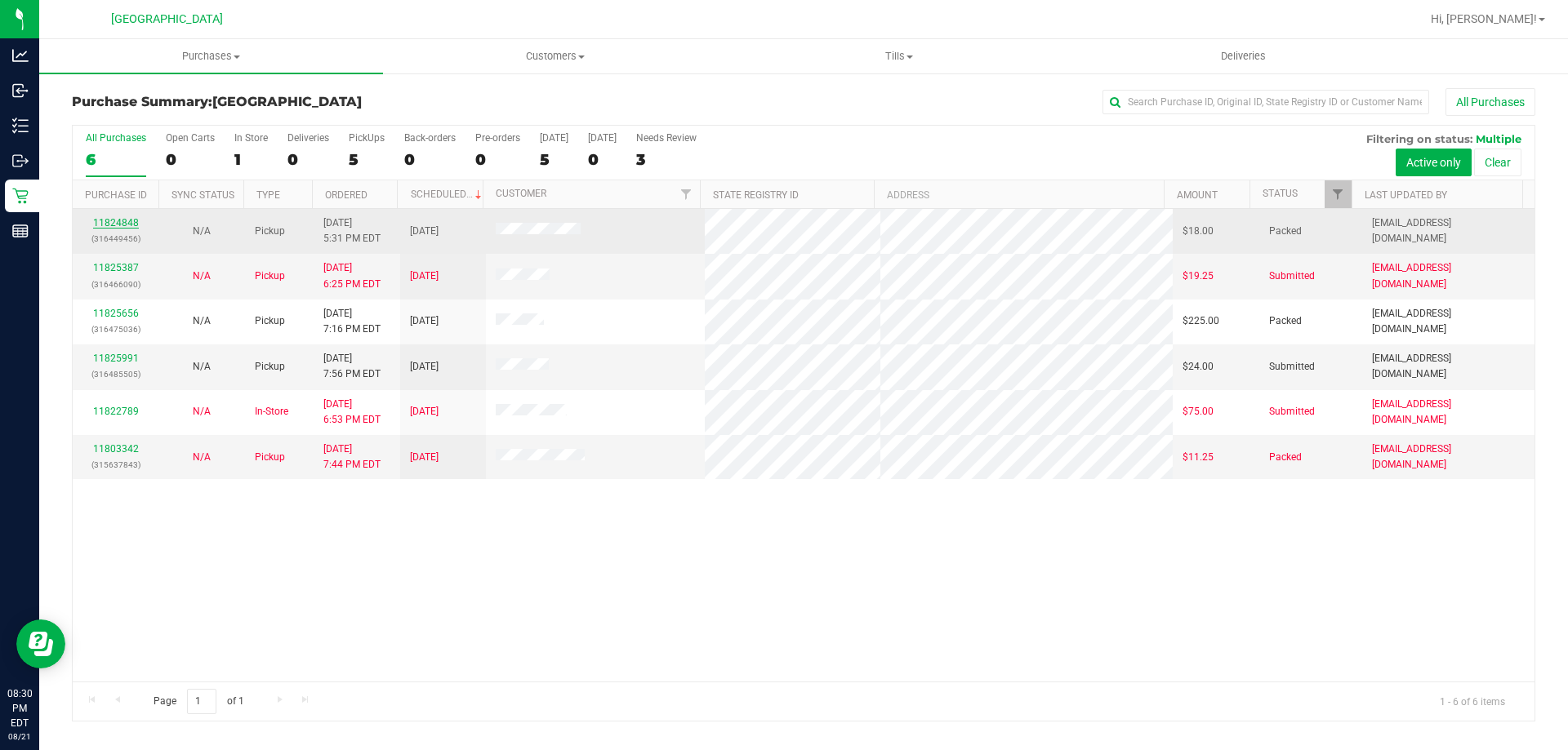
click at [127, 222] on link "11824848" at bounding box center [115, 222] width 46 height 12
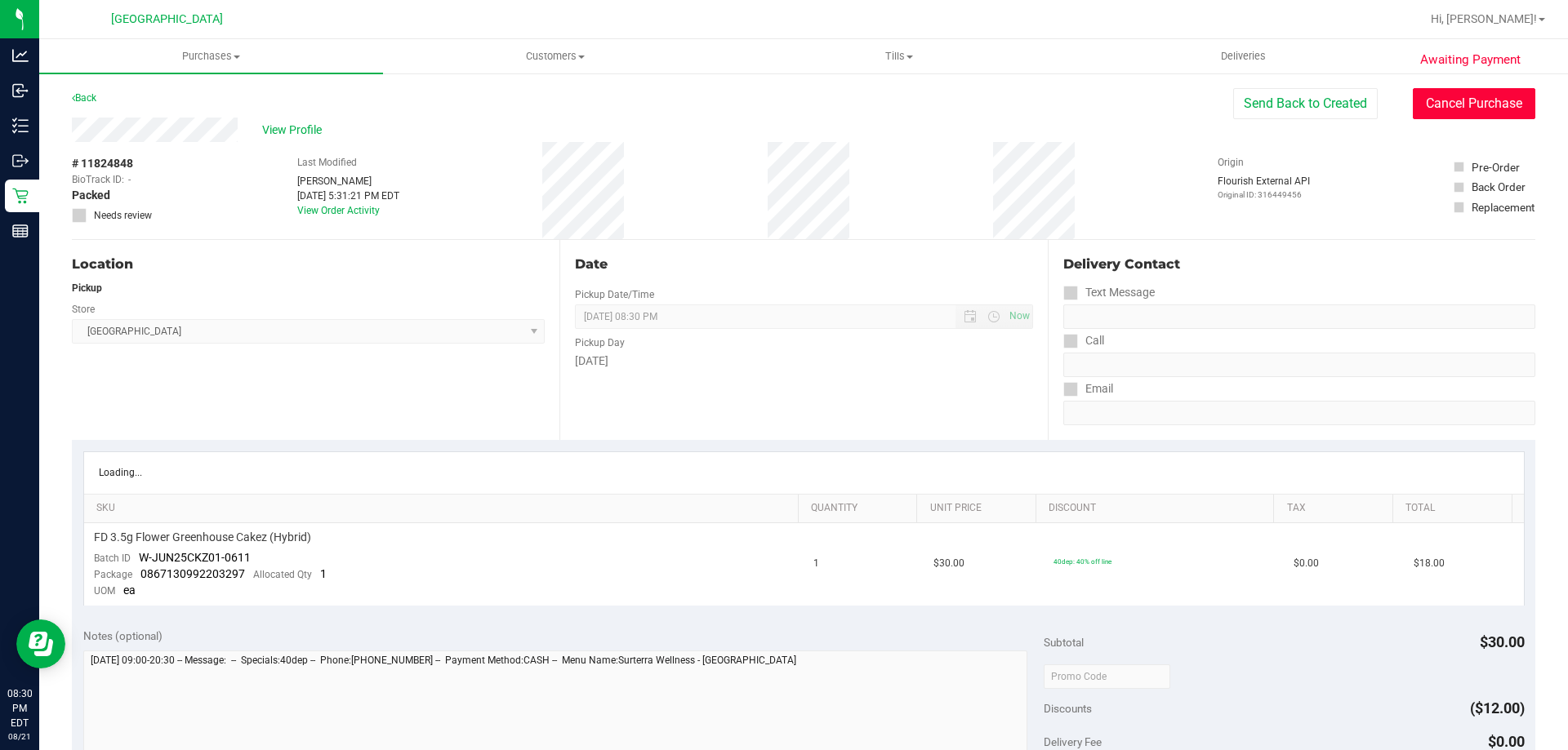
click at [1452, 117] on button "Cancel Purchase" at bounding box center [1474, 104] width 122 height 31
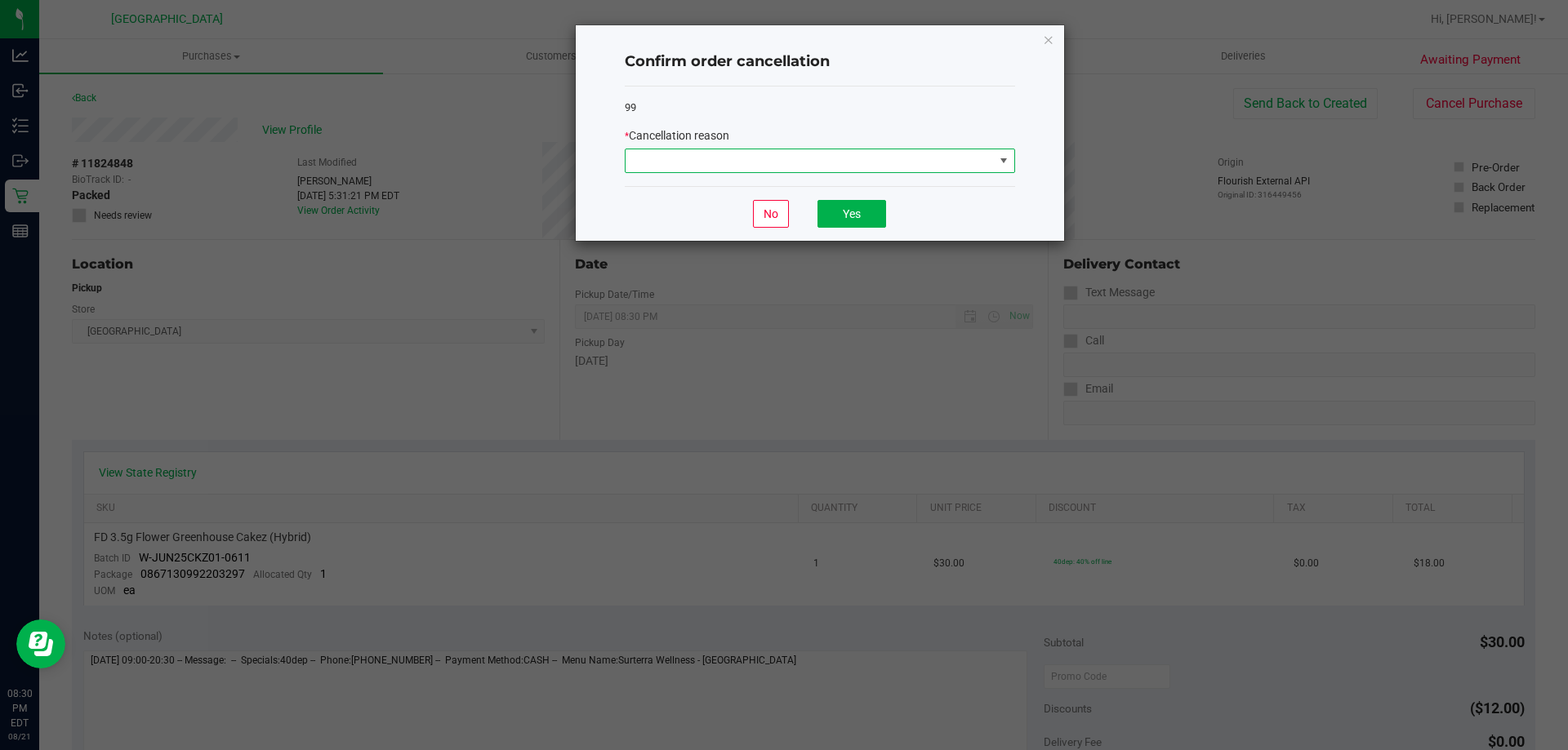
click at [908, 149] on span at bounding box center [810, 160] width 368 height 23
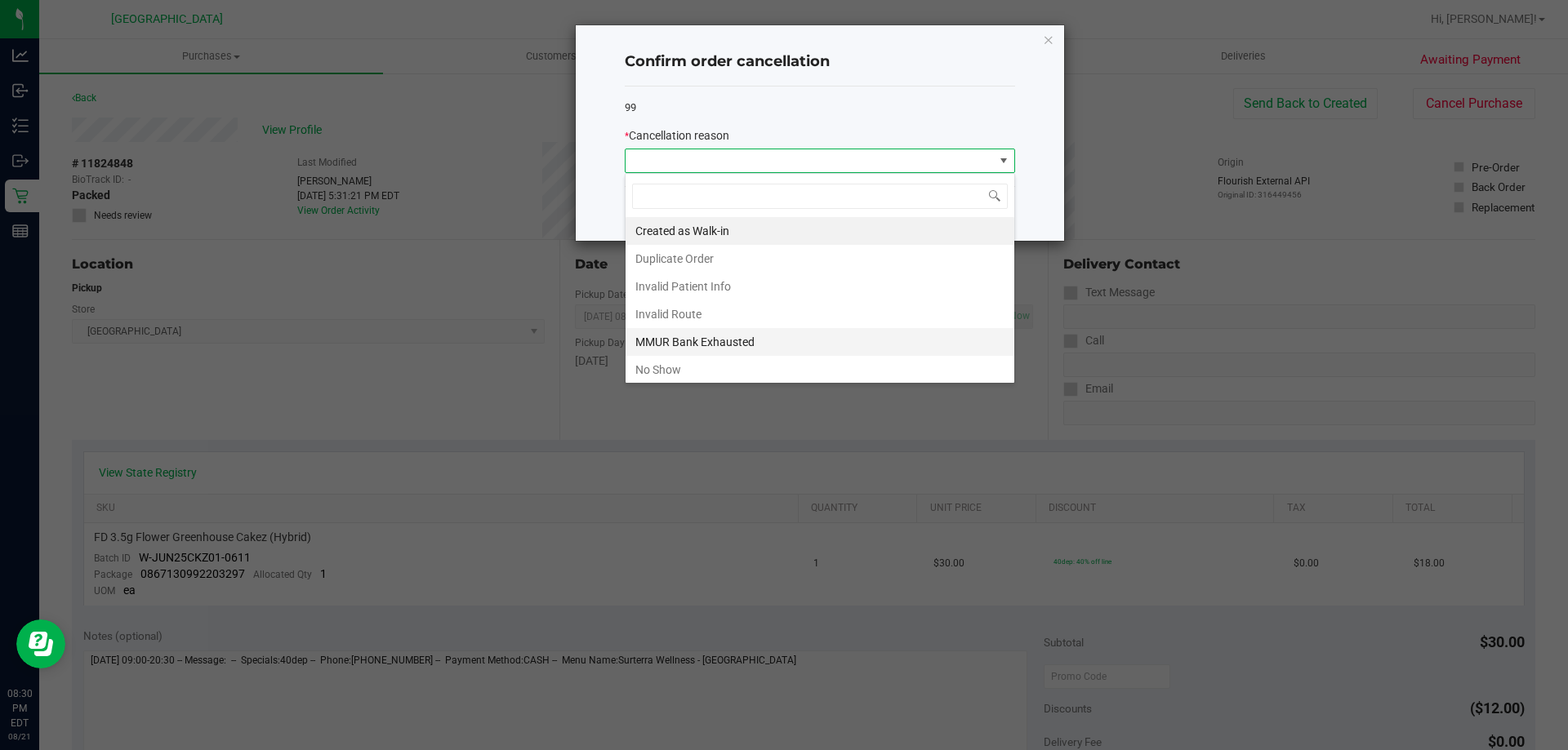
scroll to position [24, 390]
click at [803, 357] on li "No Show" at bounding box center [820, 369] width 389 height 28
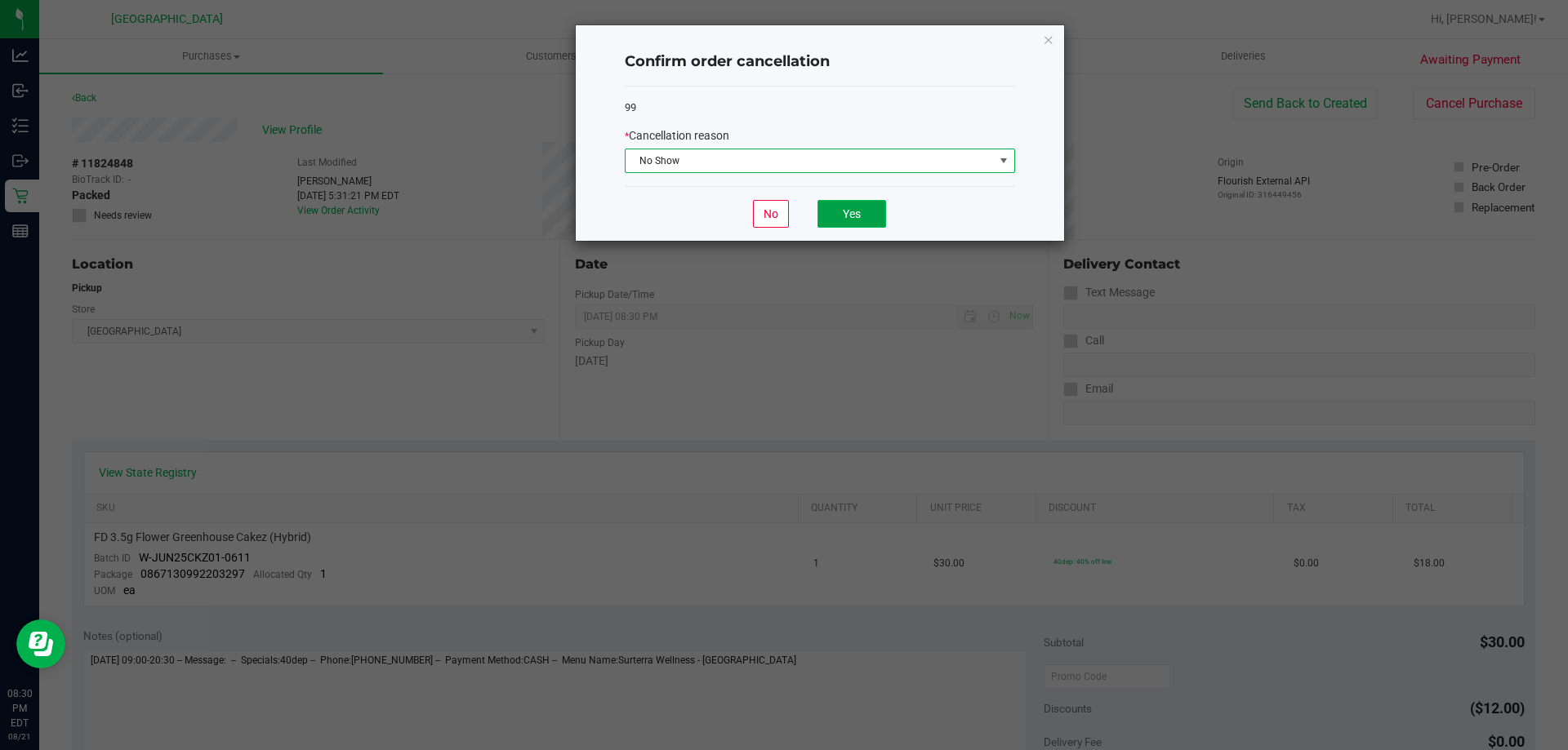
click at [850, 219] on button "Yes" at bounding box center [852, 213] width 68 height 28
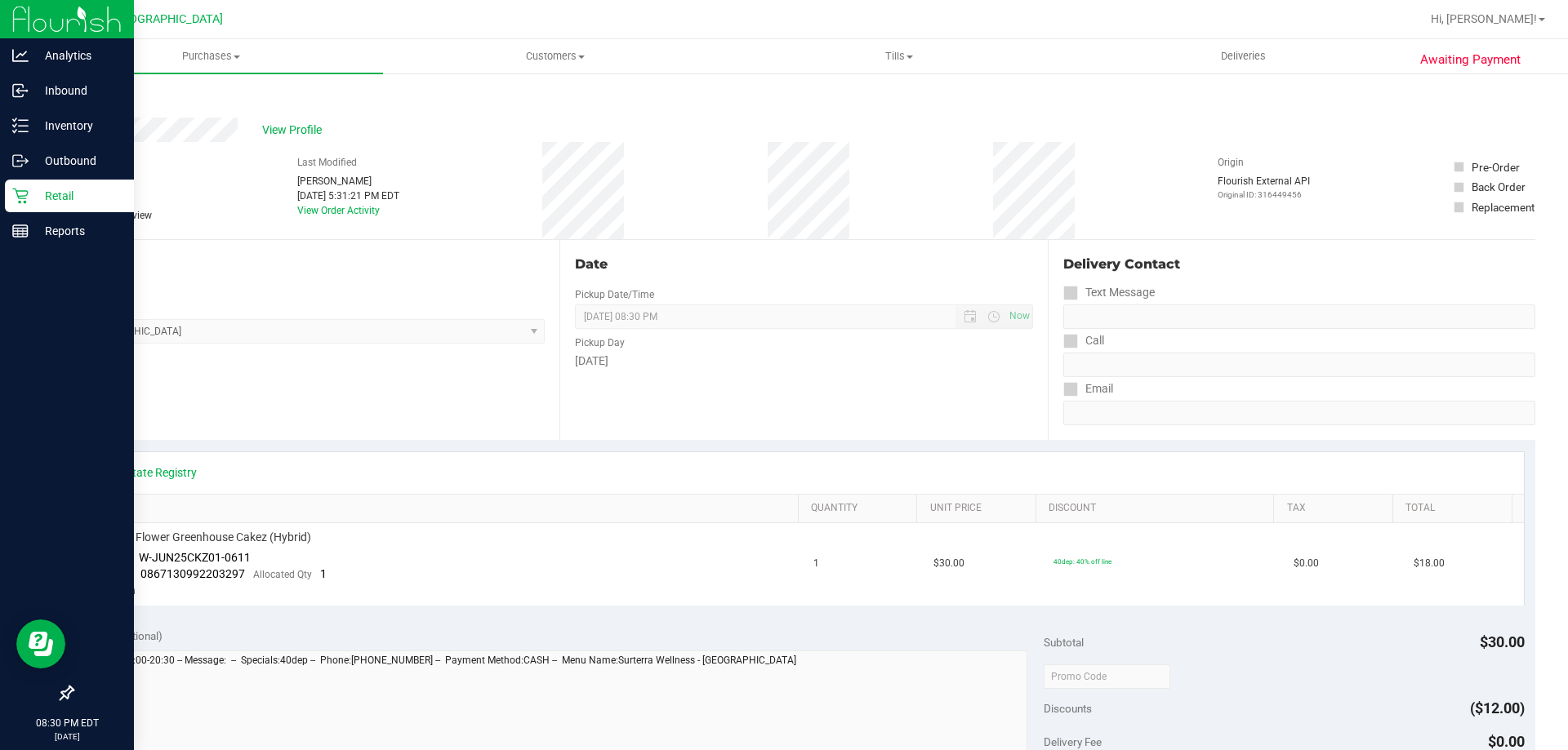
click at [31, 197] on p "Retail" at bounding box center [77, 196] width 98 height 20
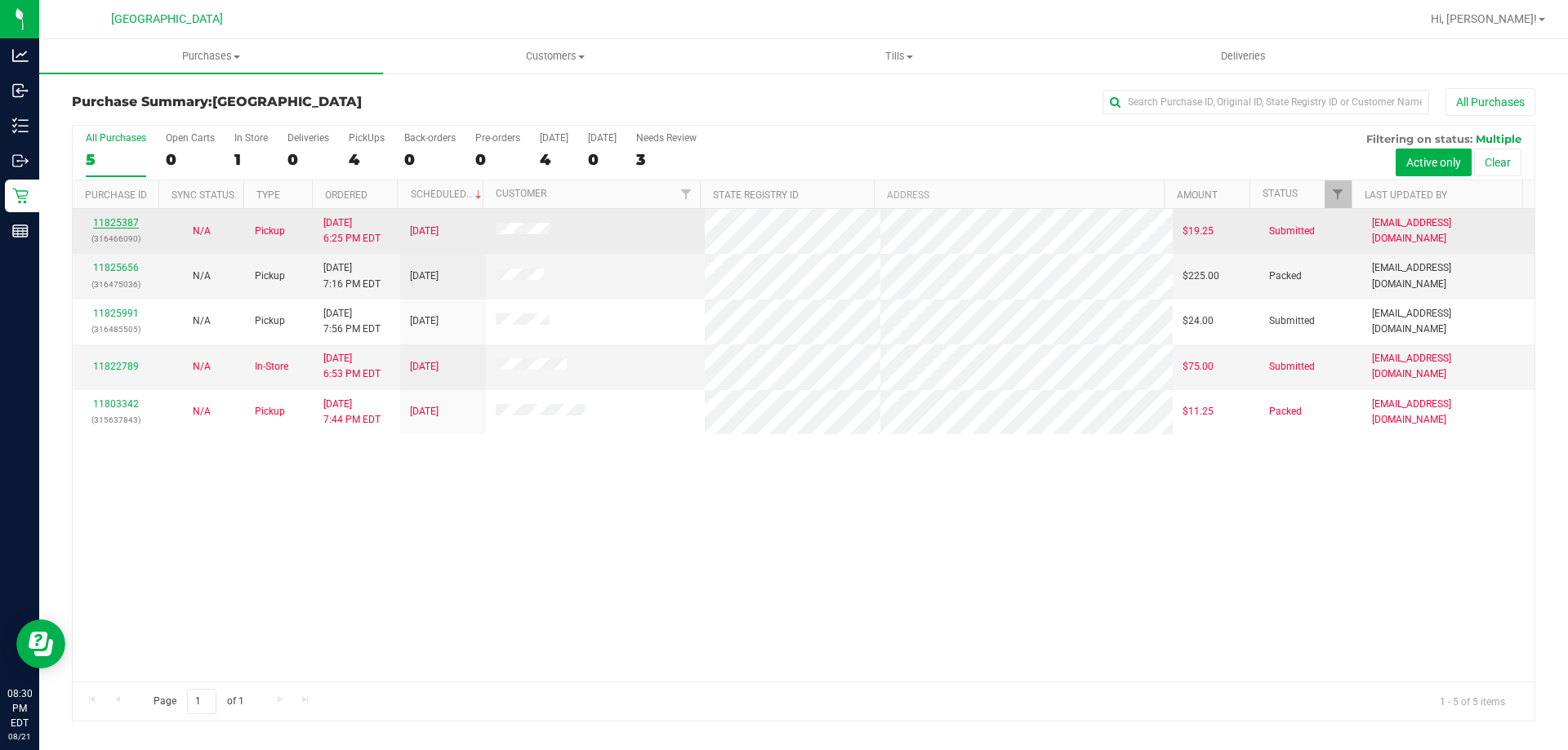
click at [105, 223] on link "11825387" at bounding box center [115, 222] width 46 height 12
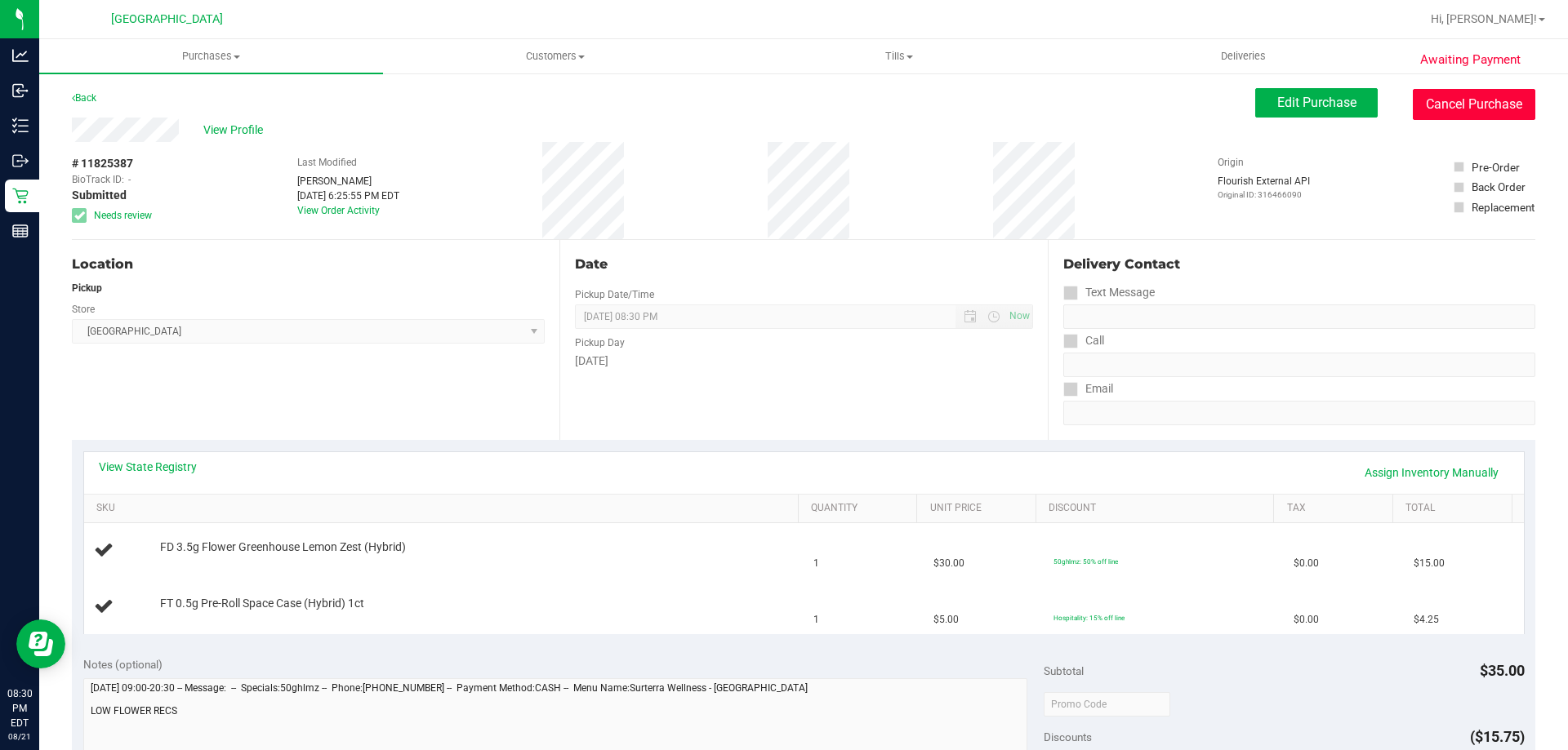
click at [1451, 102] on button "Cancel Purchase" at bounding box center [1474, 104] width 122 height 31
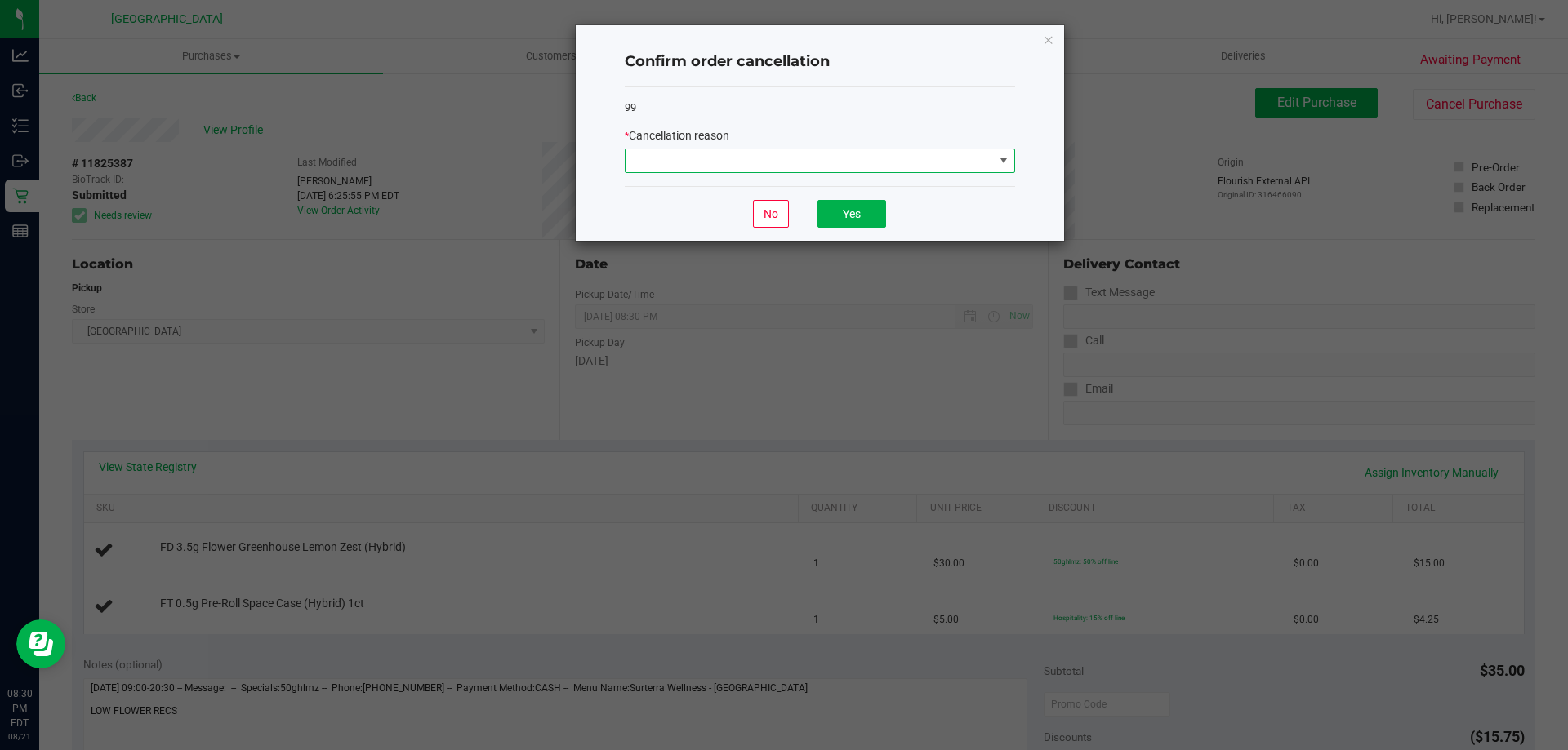
click at [981, 162] on span at bounding box center [810, 160] width 368 height 23
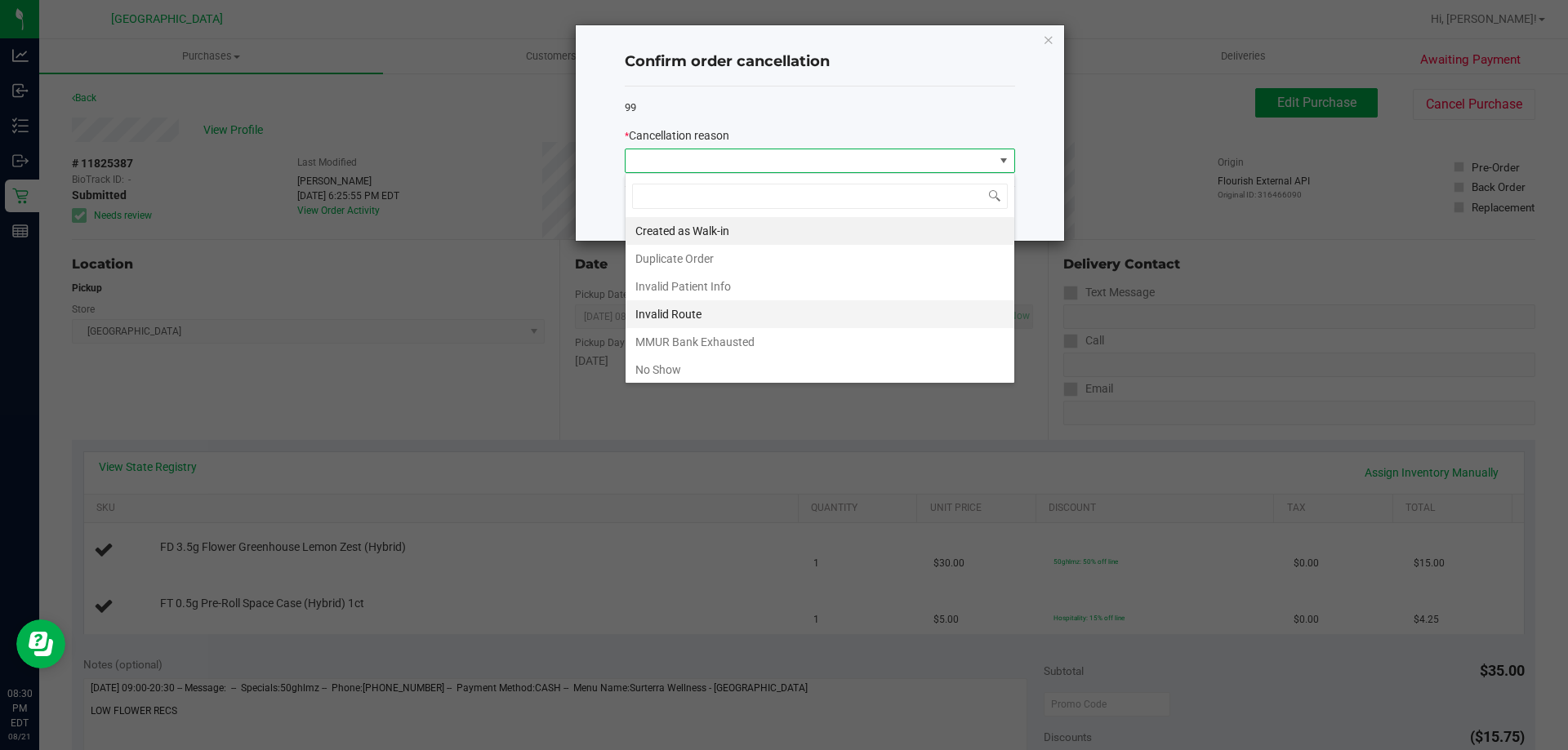
scroll to position [24, 390]
click at [693, 362] on li "No Show" at bounding box center [820, 369] width 389 height 28
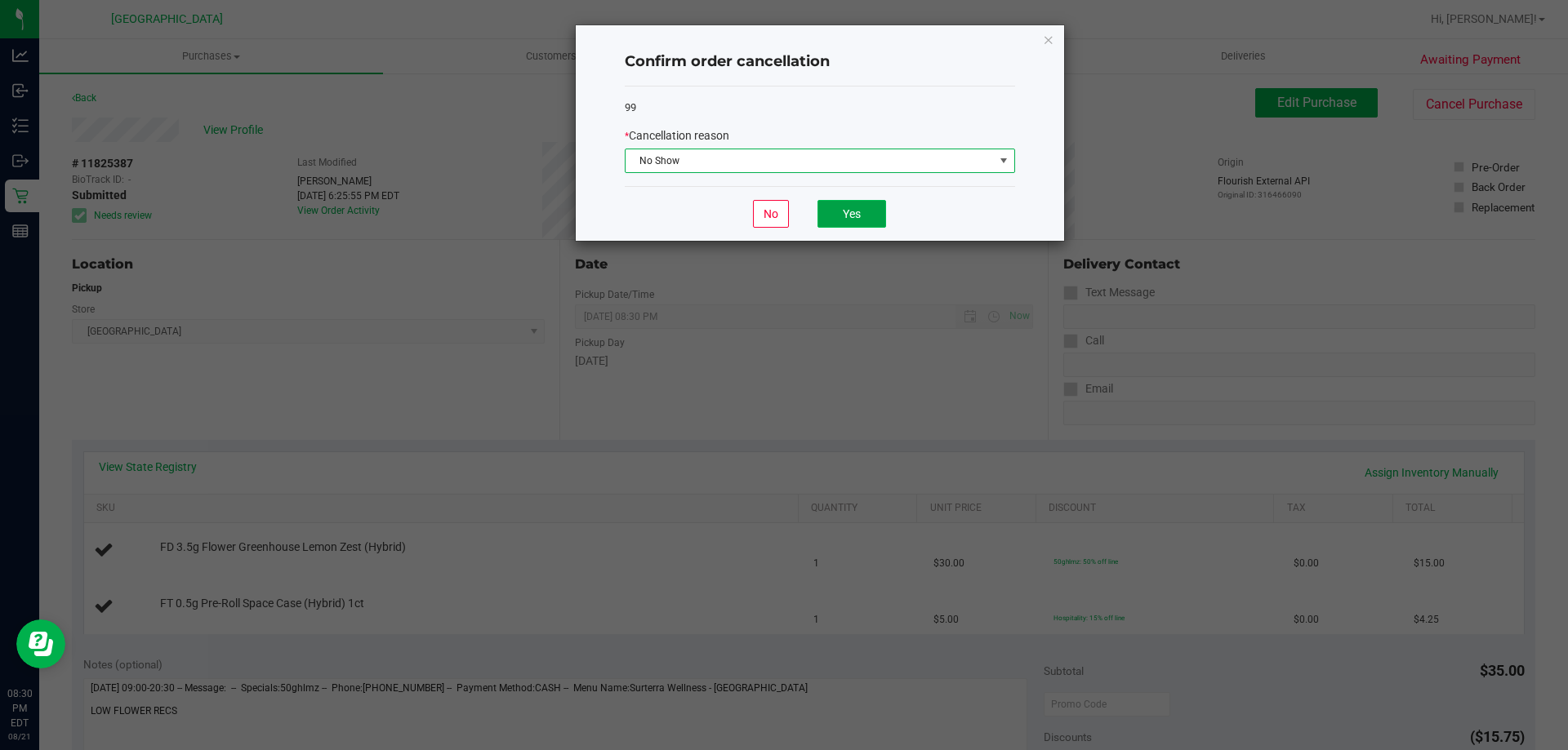
click at [855, 219] on button "Yes" at bounding box center [852, 213] width 68 height 28
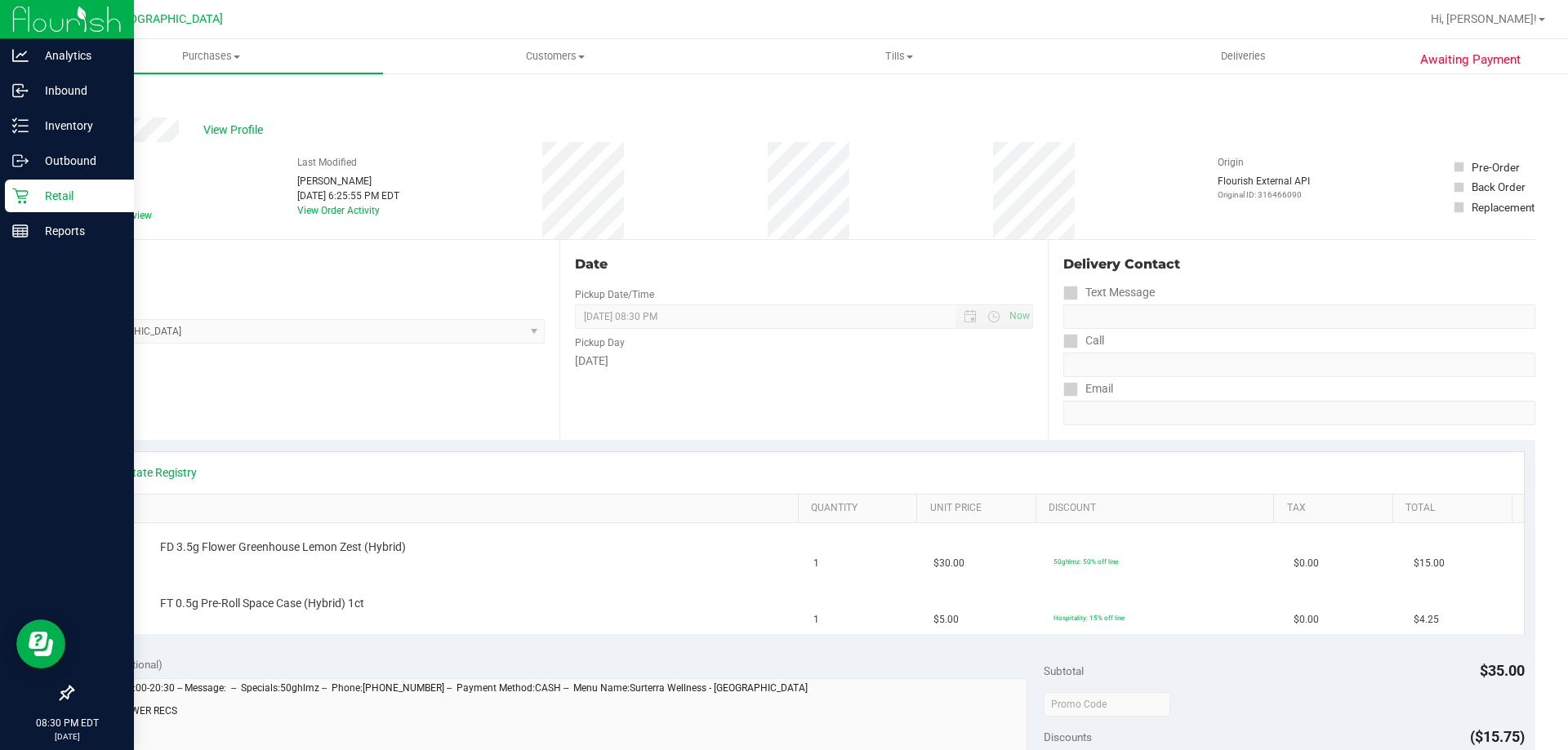
click at [18, 195] on icon at bounding box center [20, 195] width 15 height 15
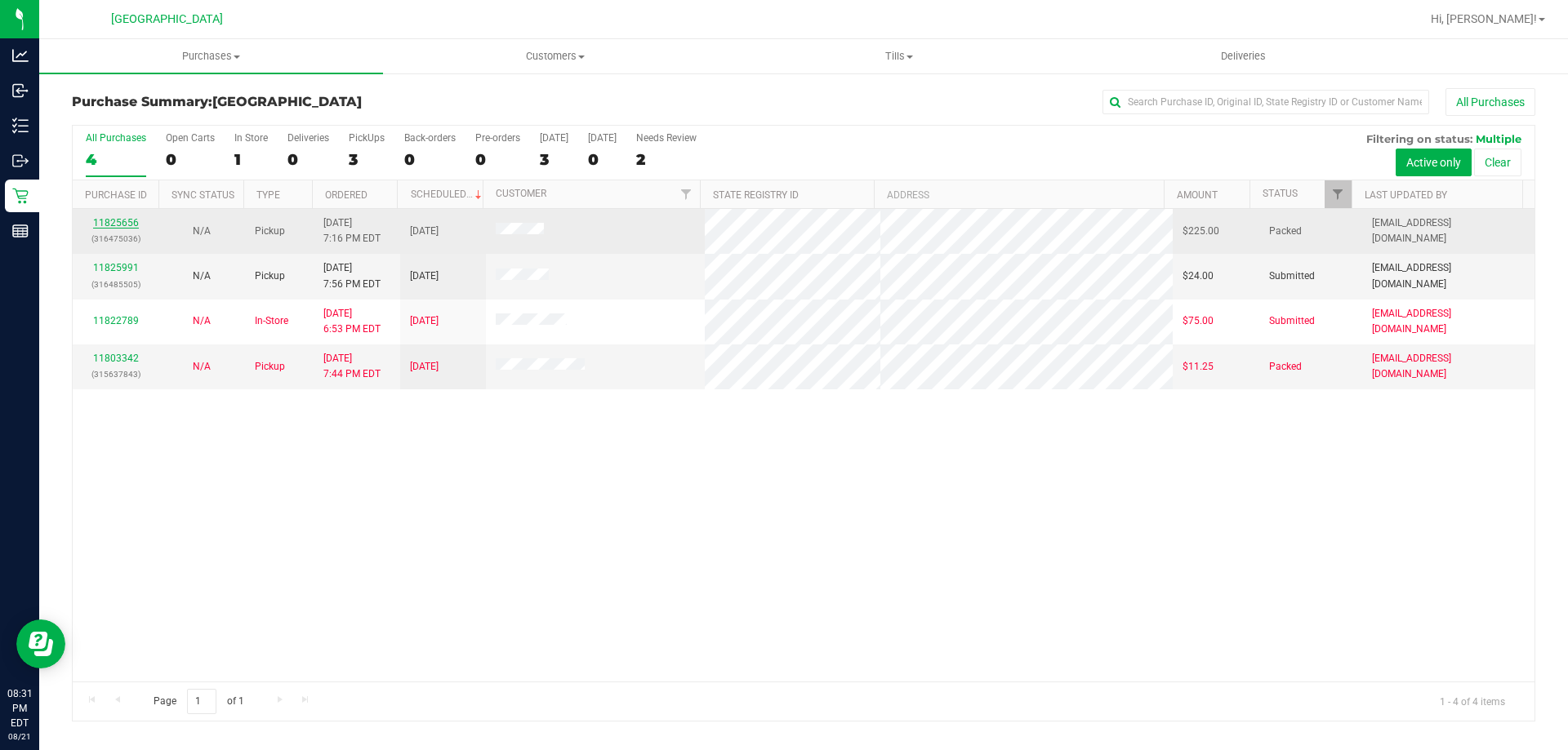
click at [102, 223] on link "11825656" at bounding box center [115, 222] width 46 height 12
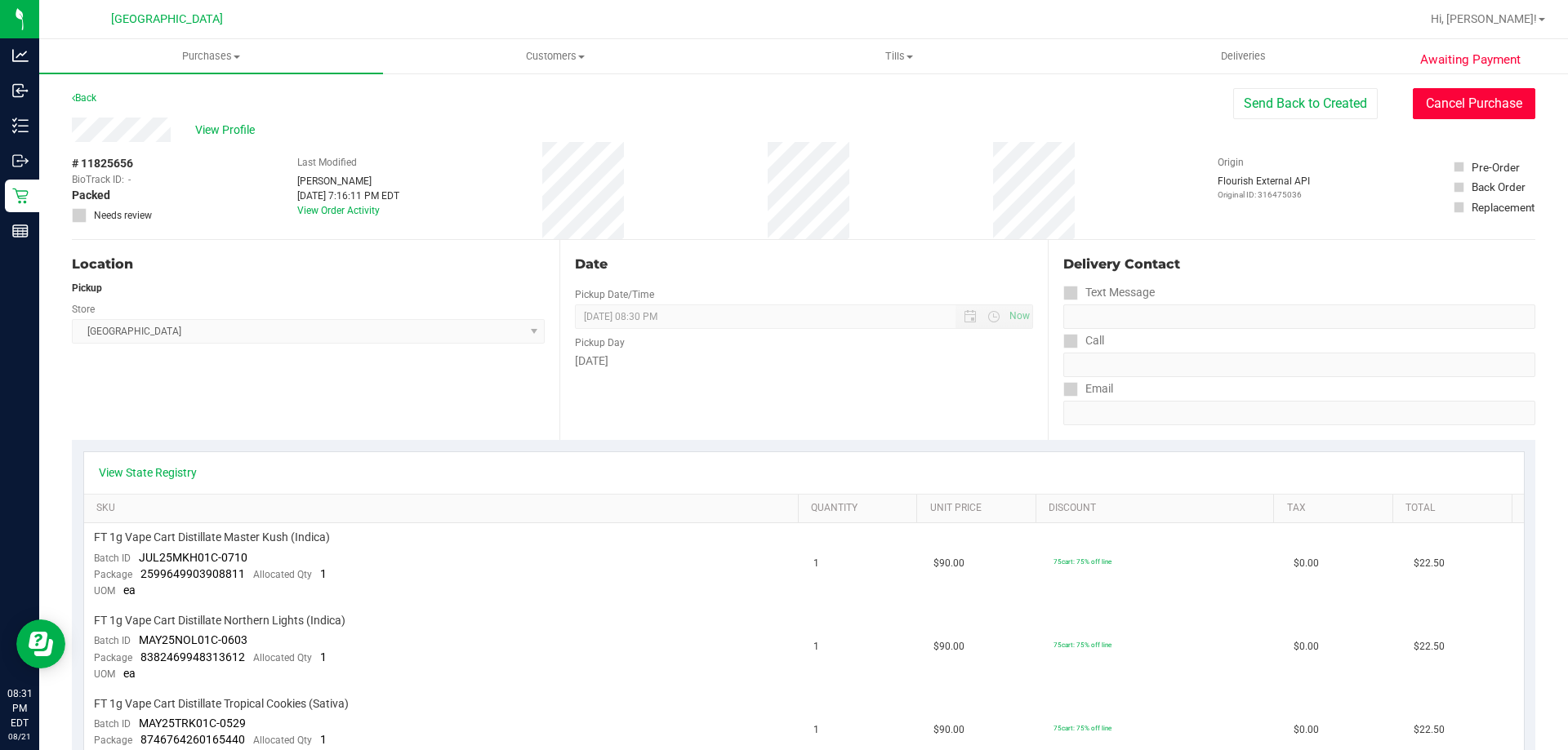
click at [1413, 116] on button "Cancel Purchase" at bounding box center [1474, 104] width 122 height 31
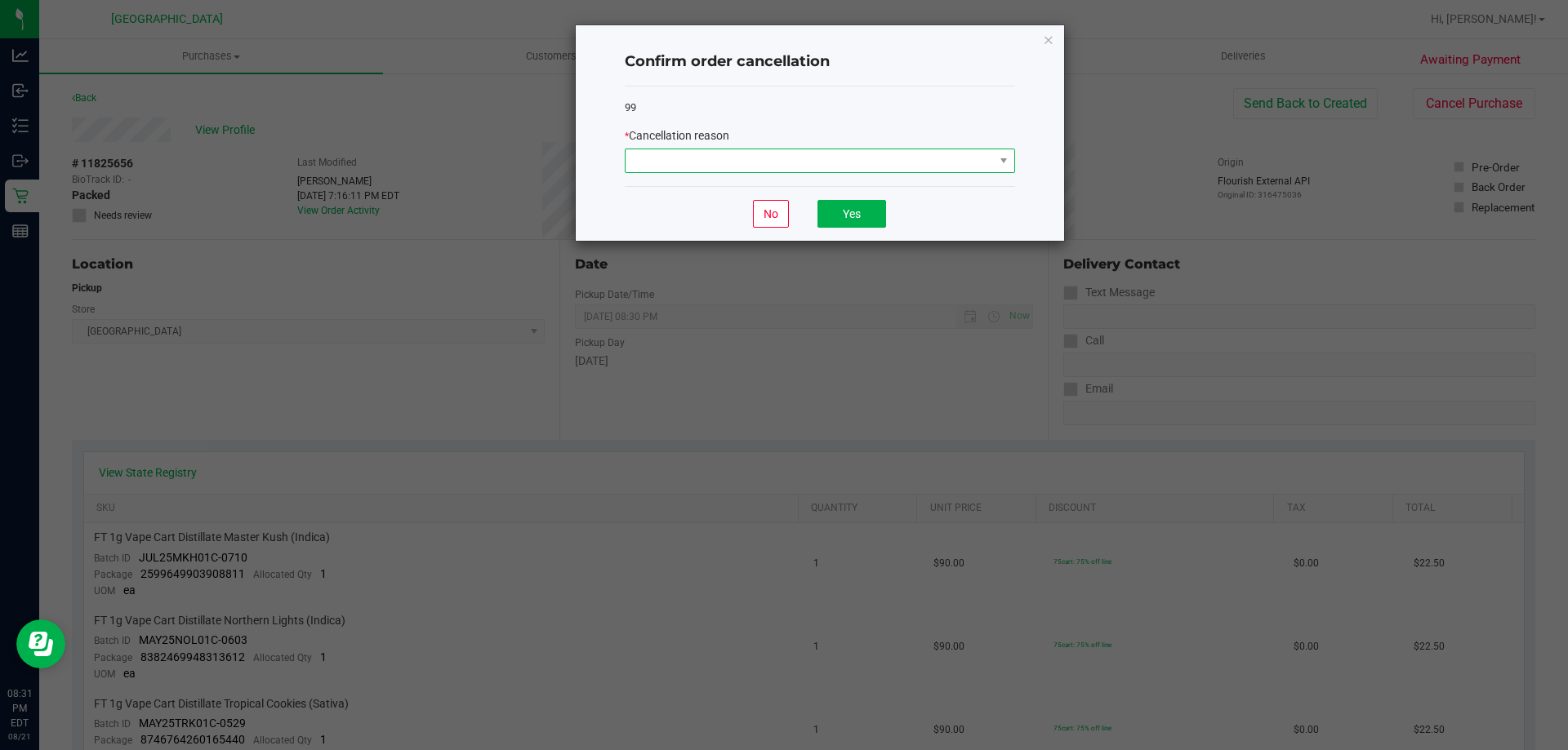
click at [971, 166] on span at bounding box center [810, 160] width 368 height 23
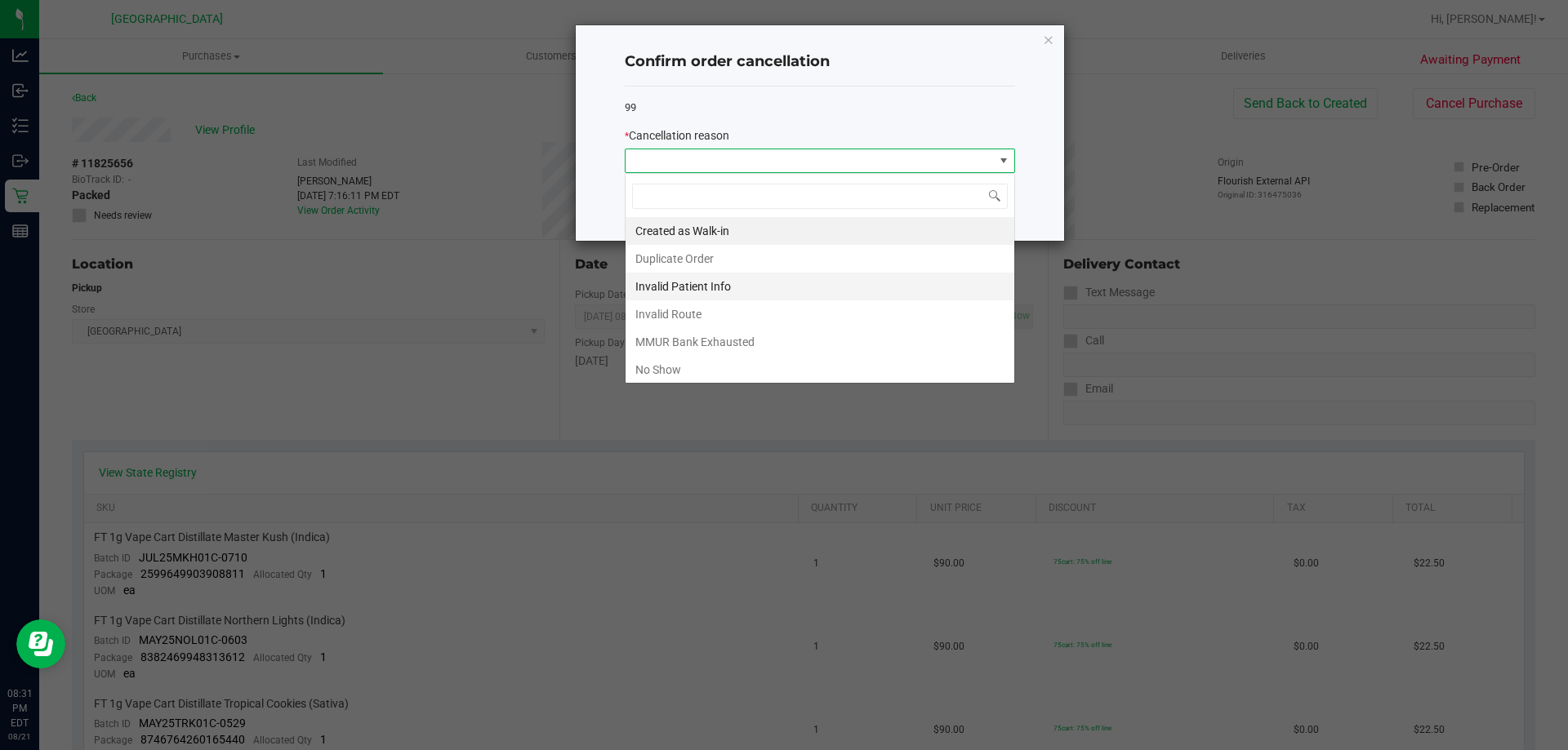
scroll to position [24, 390]
click at [767, 366] on li "No Show" at bounding box center [820, 369] width 389 height 28
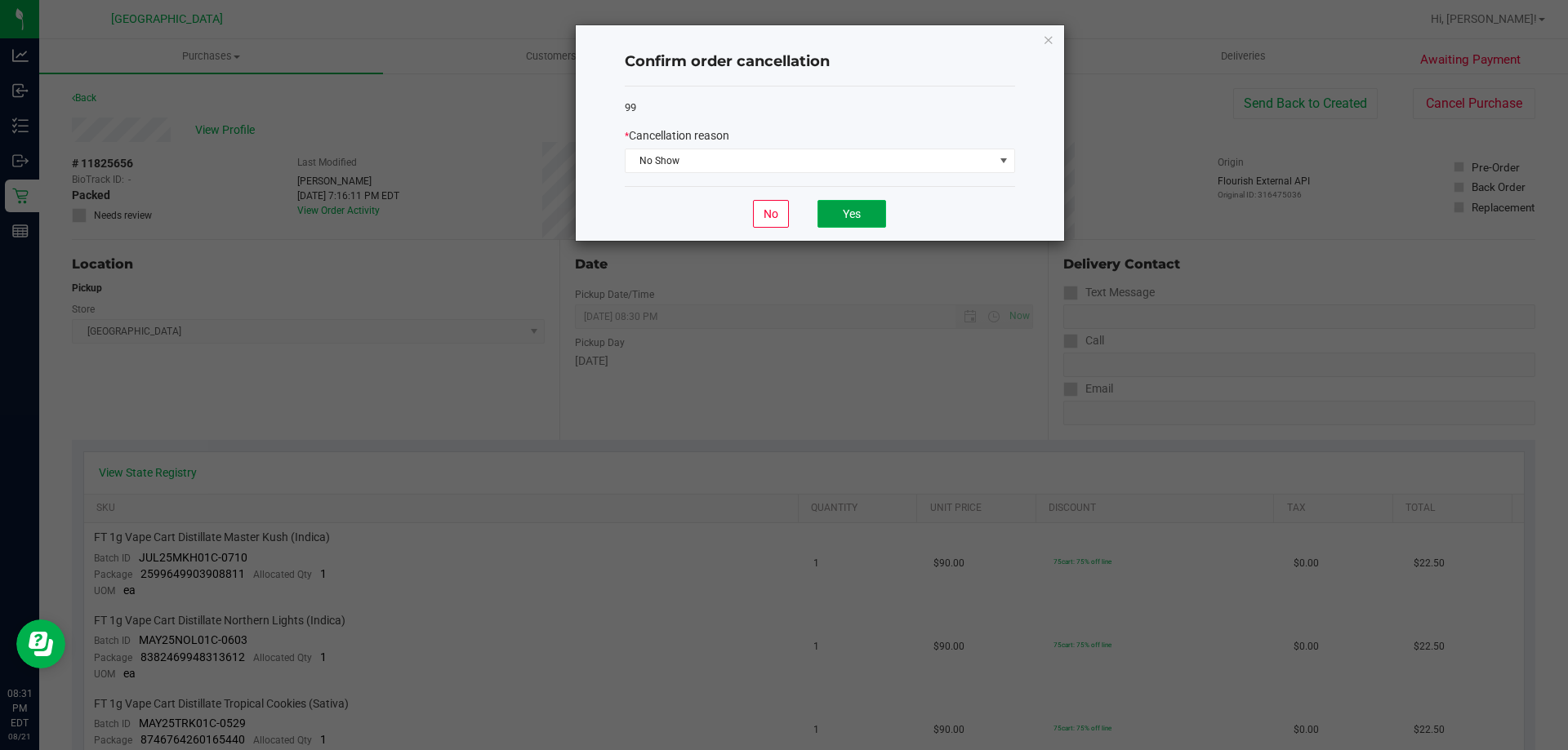
click at [851, 206] on button "Yes" at bounding box center [852, 213] width 68 height 28
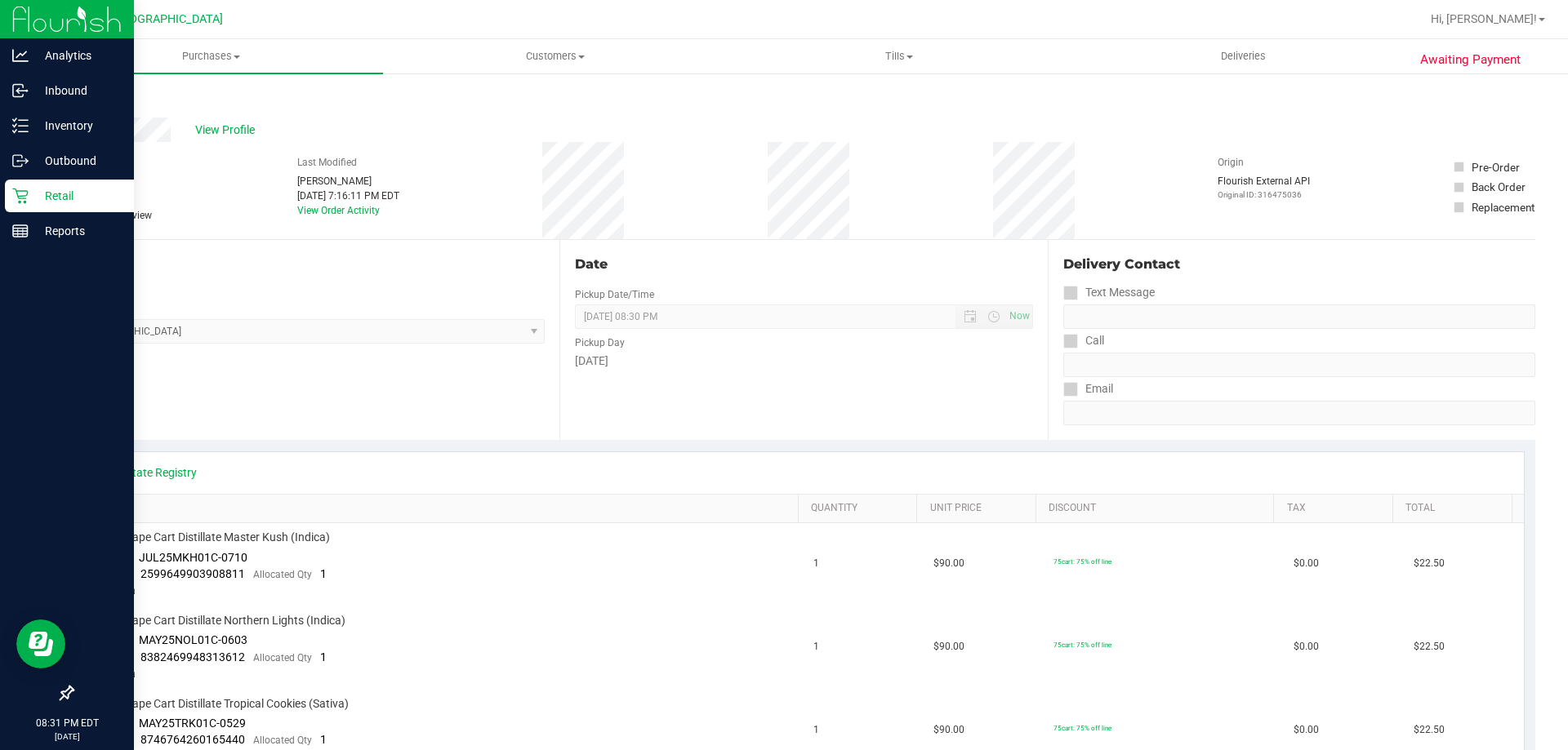
click at [23, 206] on div "Retail" at bounding box center [68, 196] width 129 height 32
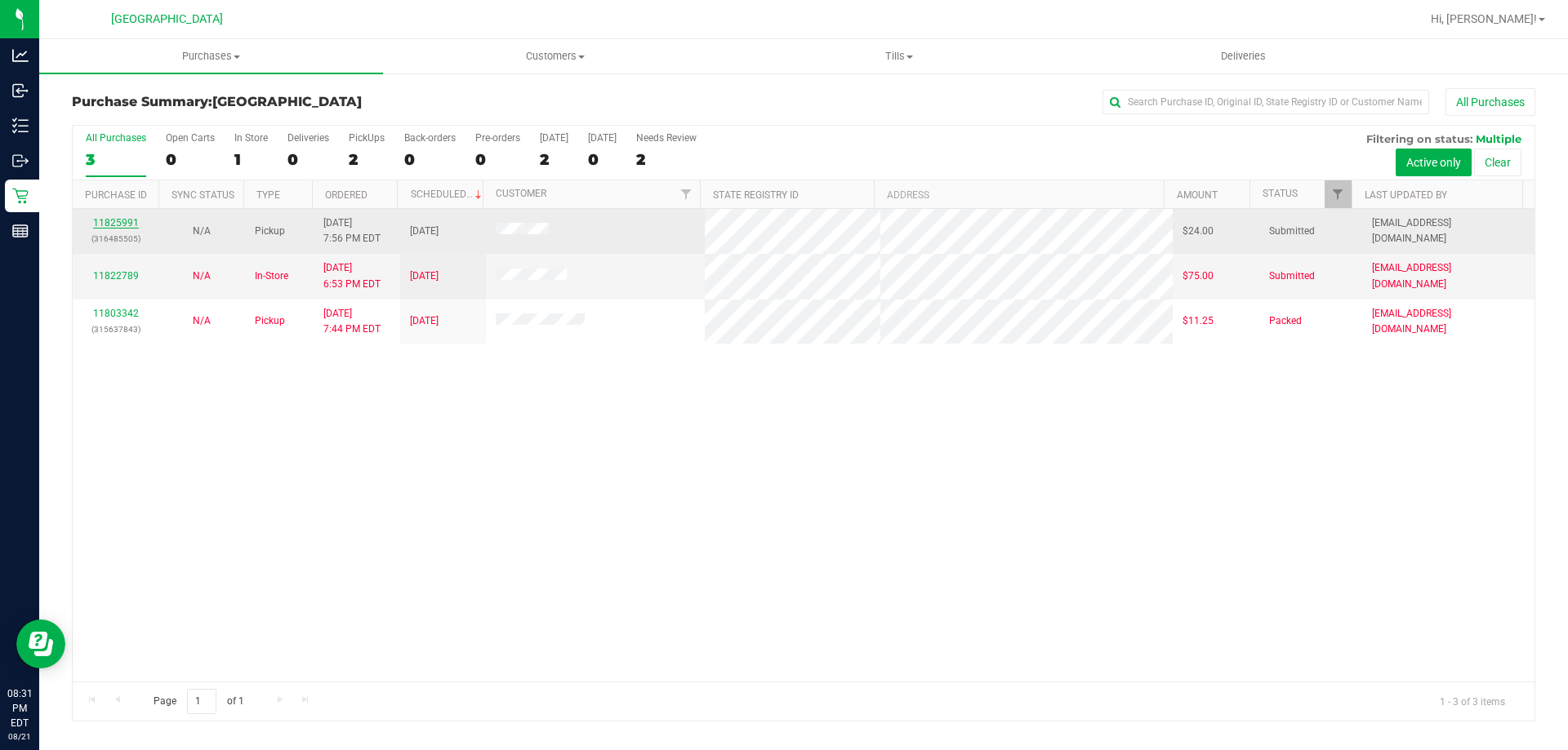
click at [118, 223] on link "11825991" at bounding box center [115, 222] width 46 height 12
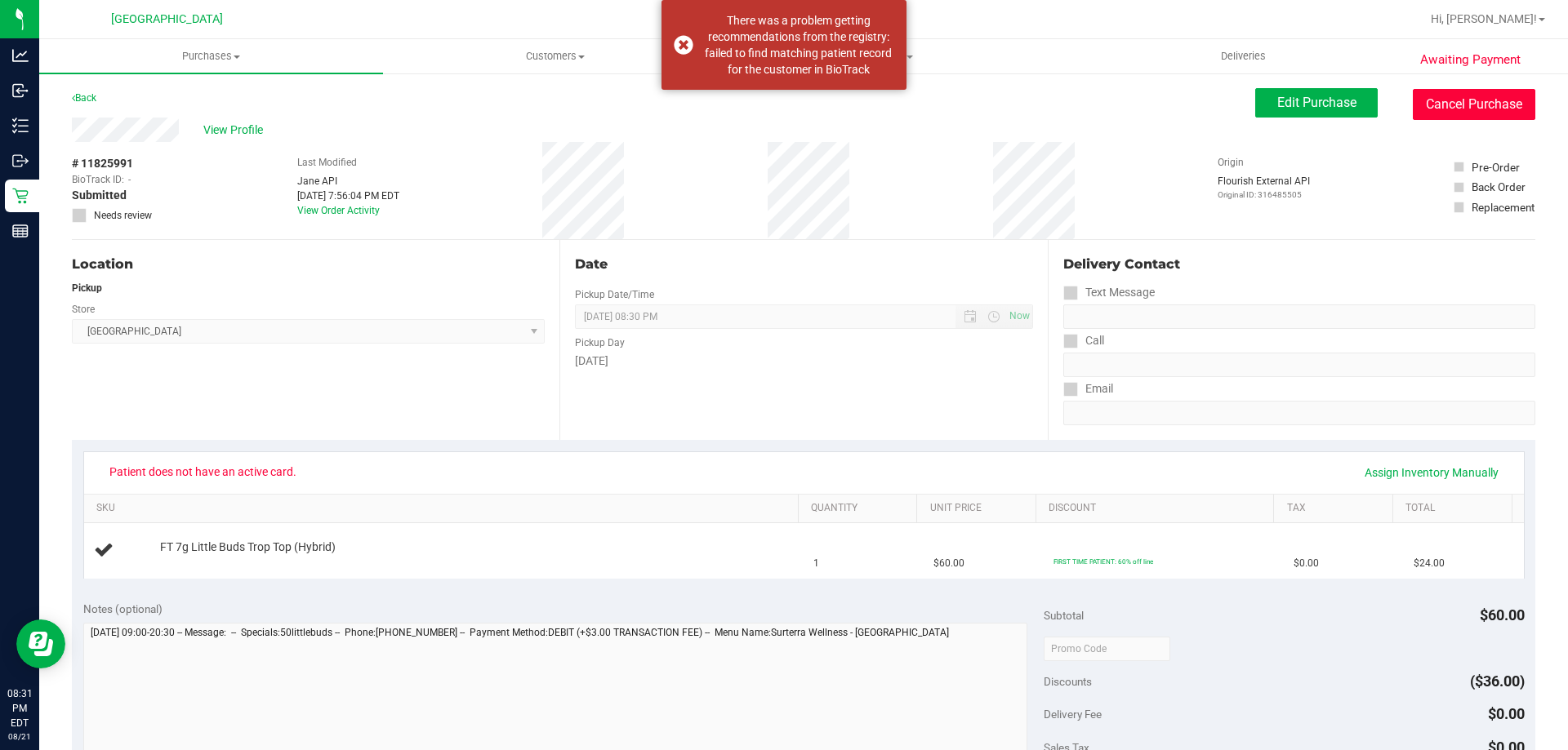
click at [1445, 111] on button "Cancel Purchase" at bounding box center [1474, 104] width 122 height 31
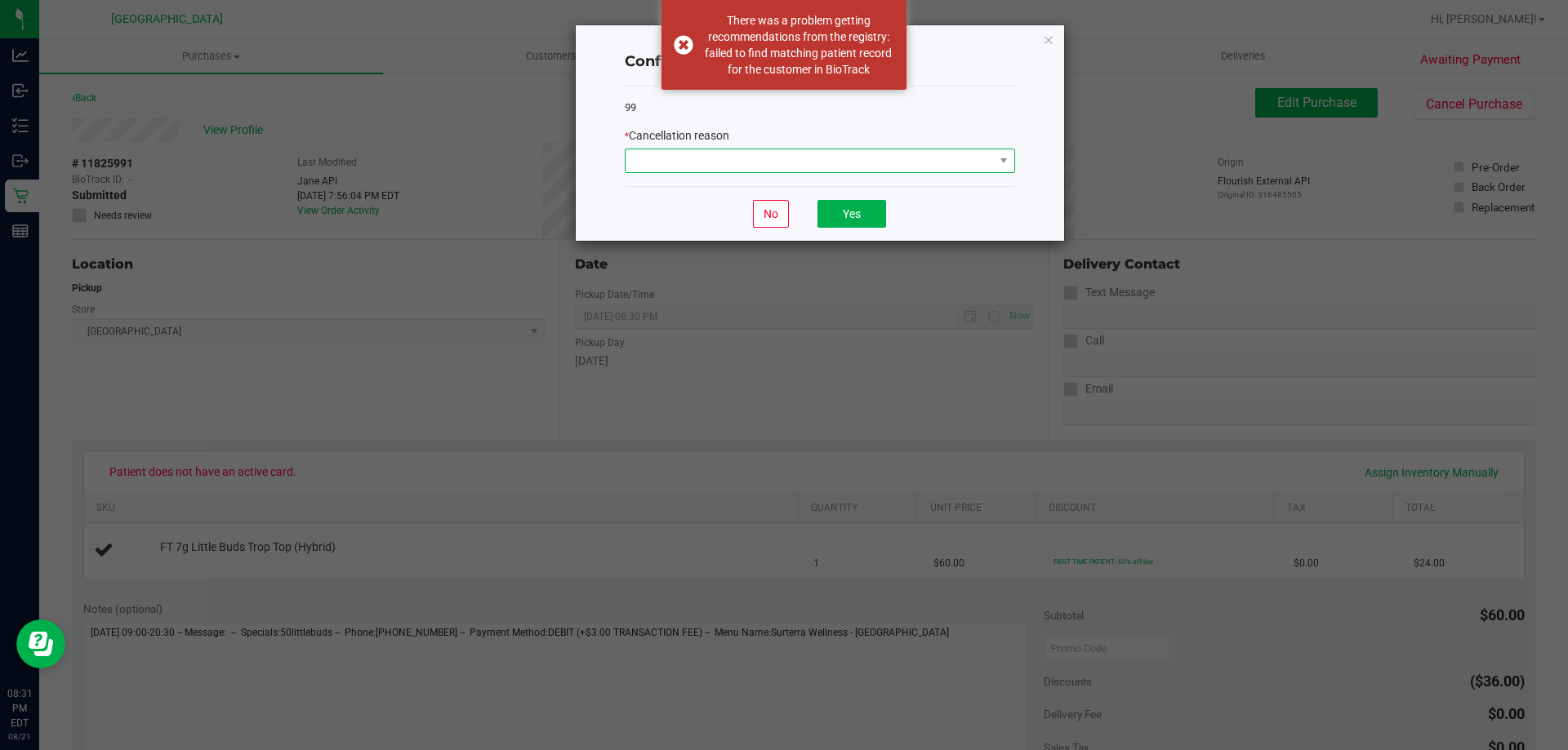
click at [984, 161] on span at bounding box center [810, 160] width 368 height 23
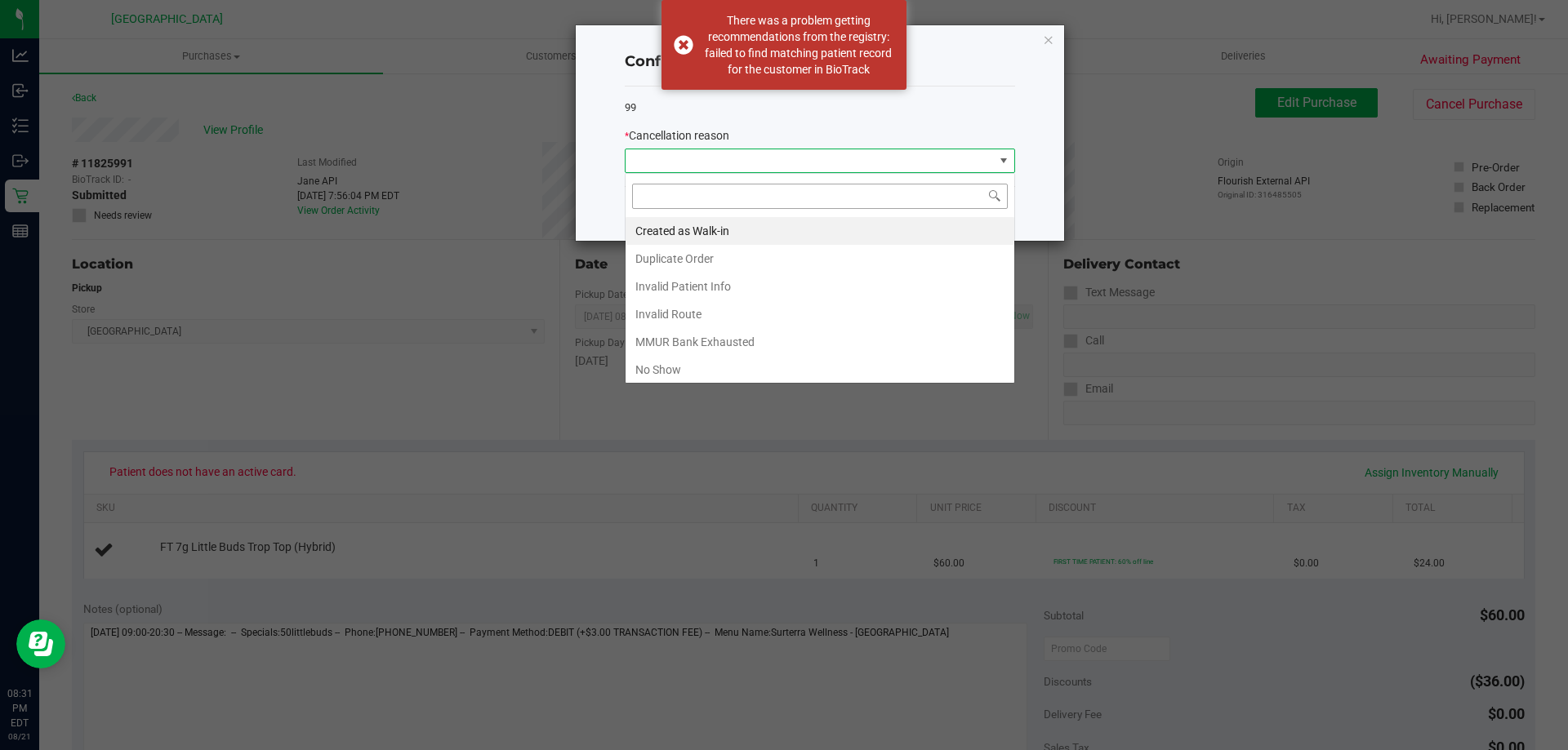
scroll to position [24, 390]
drag, startPoint x: 721, startPoint y: 367, endPoint x: 773, endPoint y: 288, distance: 94.6
click at [721, 367] on li "No Show" at bounding box center [820, 369] width 389 height 28
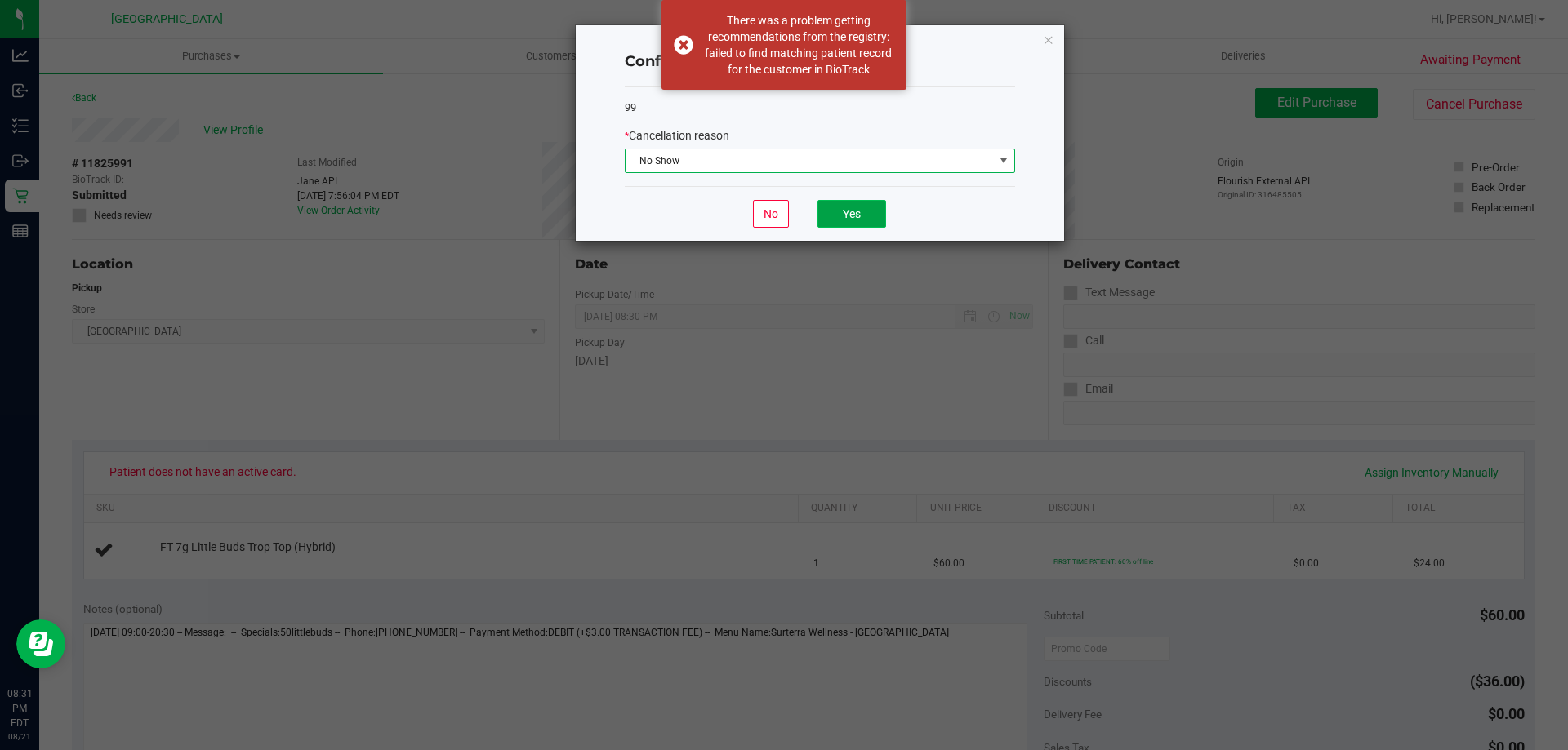
click at [853, 210] on button "Yes" at bounding box center [852, 213] width 68 height 28
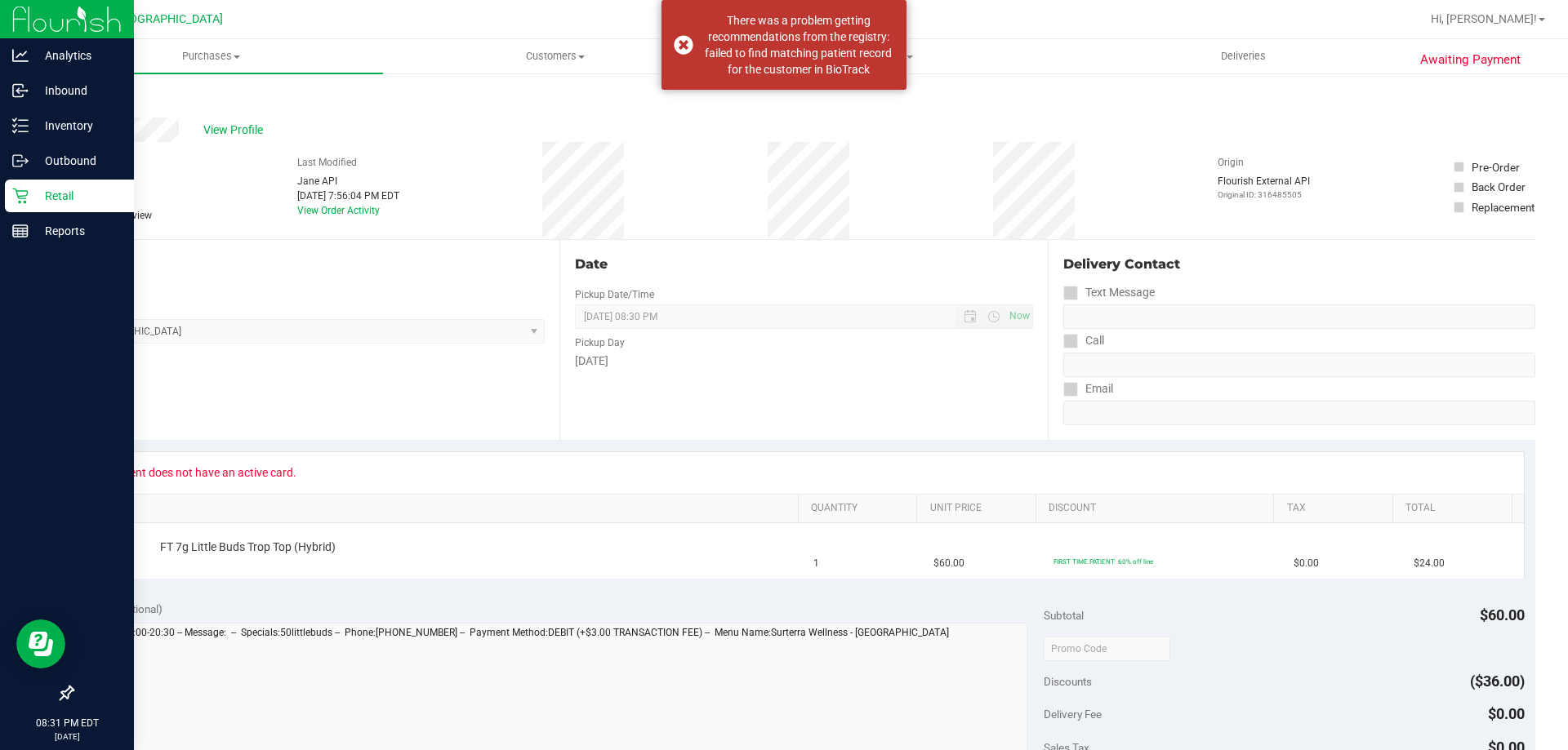
click at [40, 192] on p "Retail" at bounding box center [77, 196] width 98 height 20
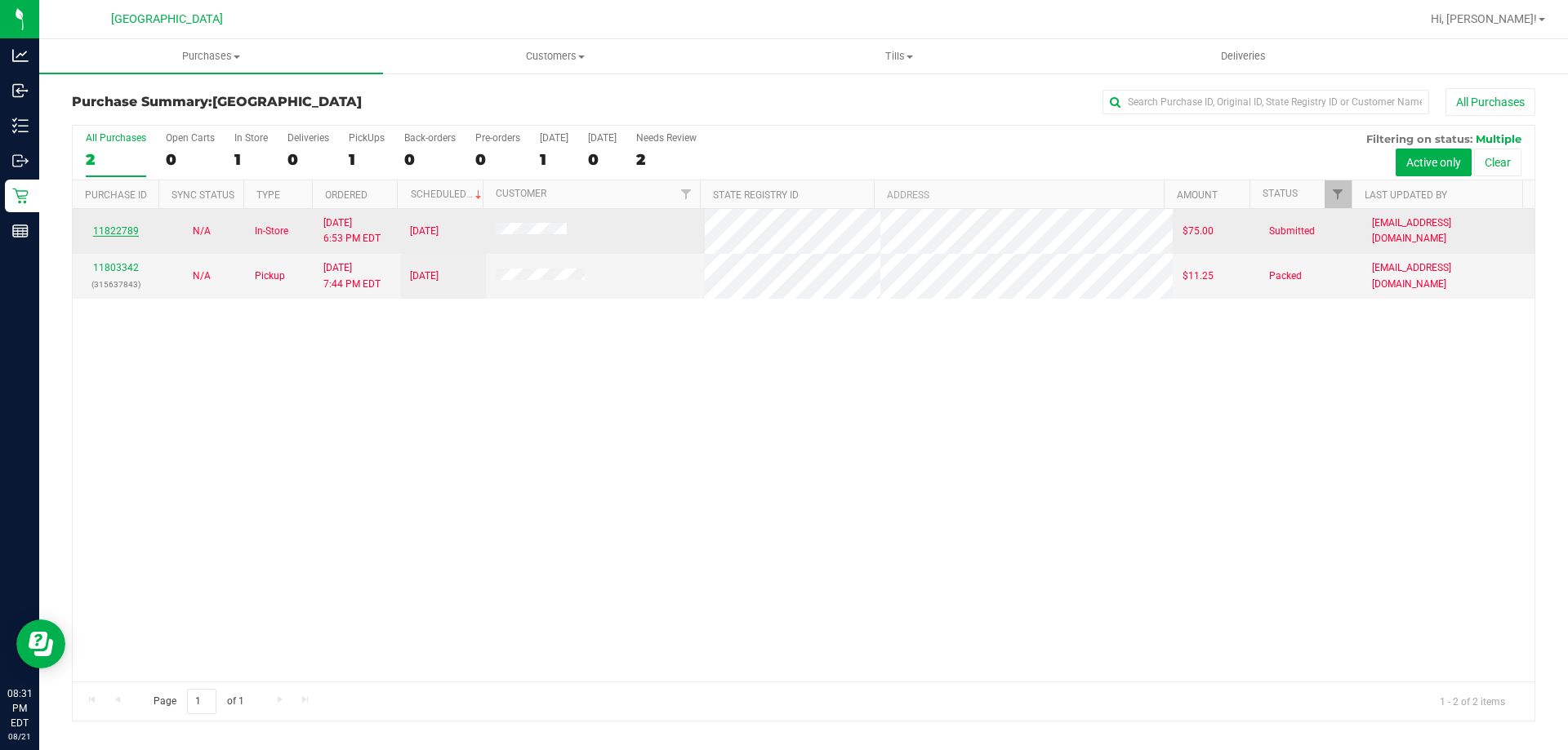
click at [116, 232] on link "11822789" at bounding box center [115, 230] width 46 height 12
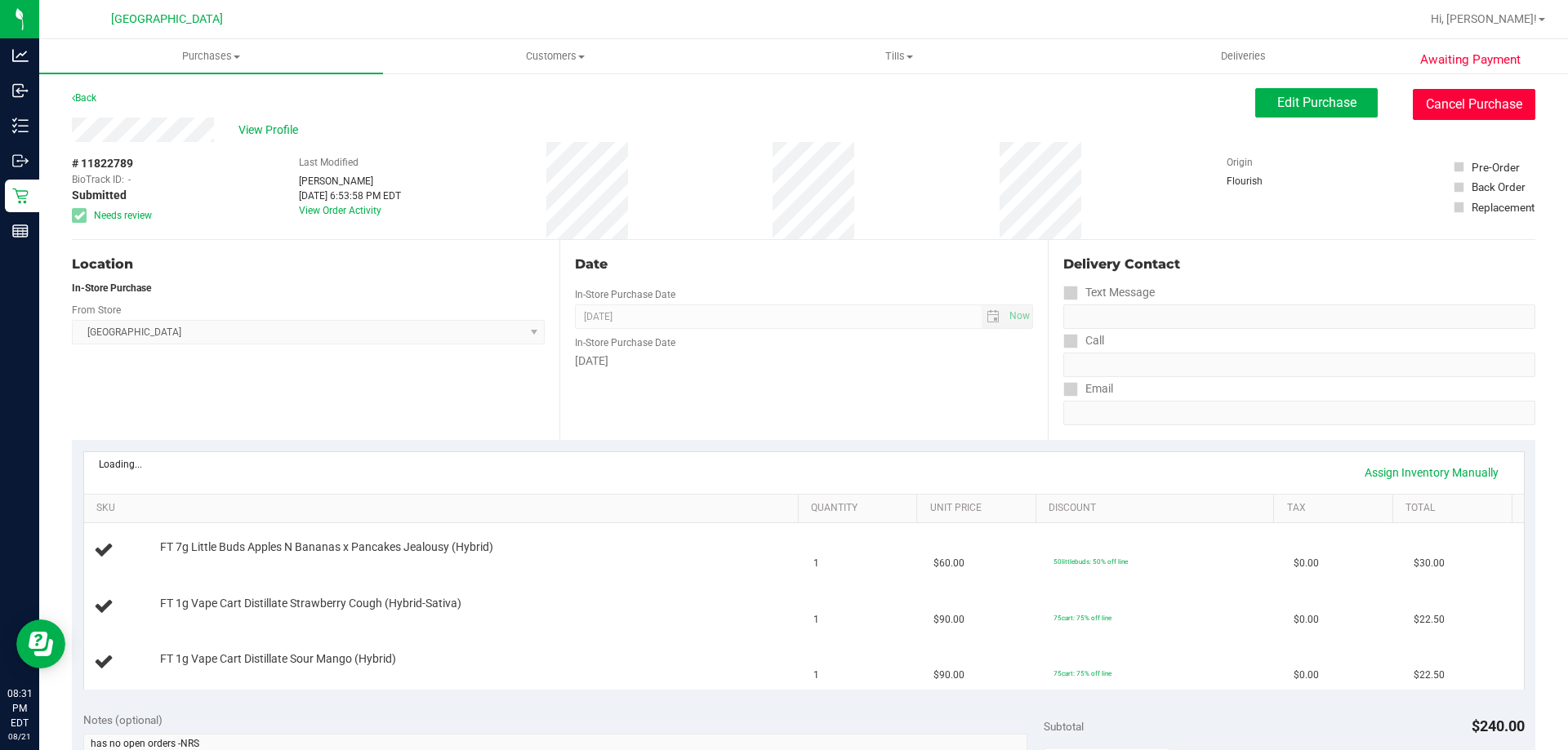
click at [1456, 97] on button "Cancel Purchase" at bounding box center [1474, 104] width 122 height 31
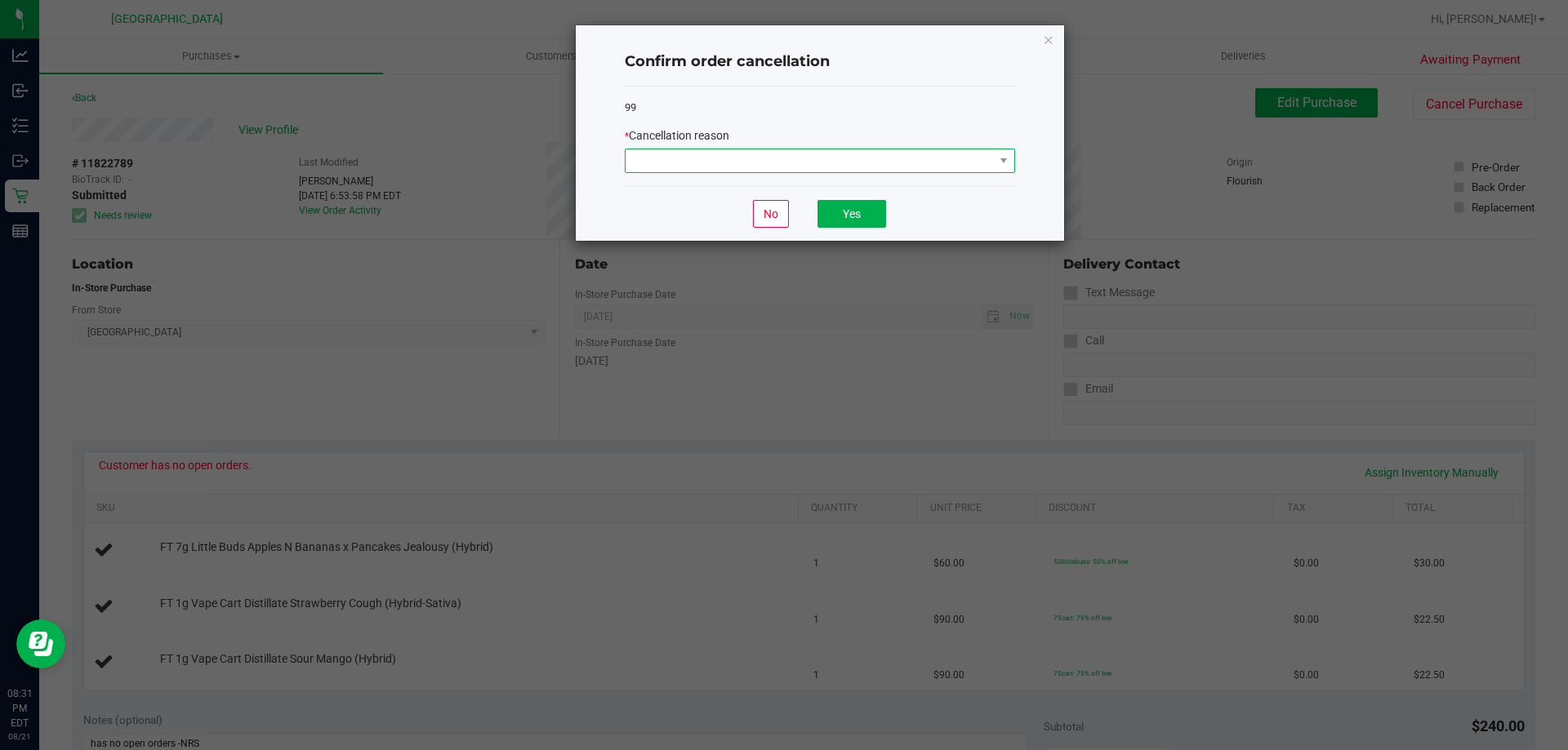
click at [930, 159] on span at bounding box center [810, 160] width 368 height 23
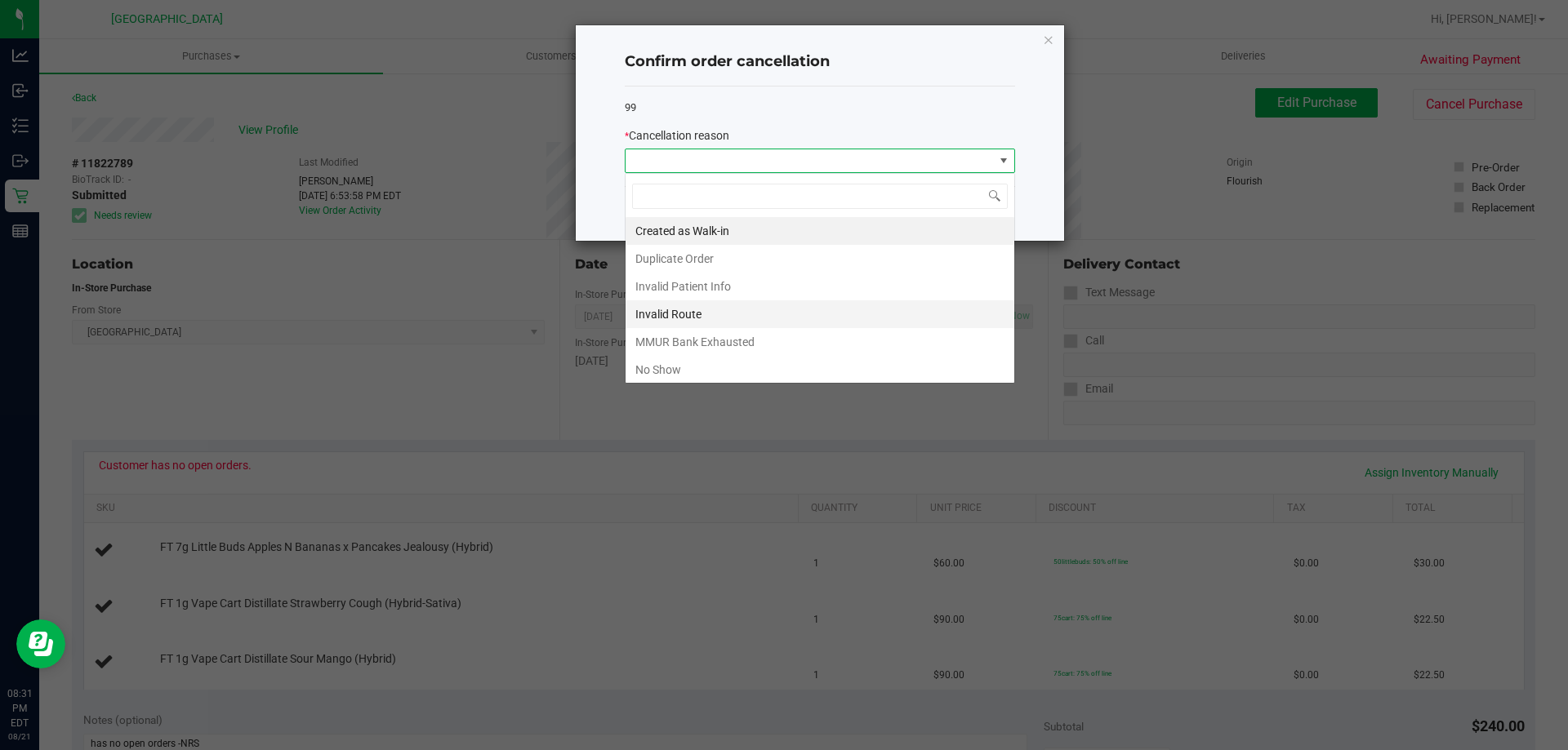
scroll to position [24, 390]
click at [727, 364] on li "No Show" at bounding box center [820, 369] width 389 height 28
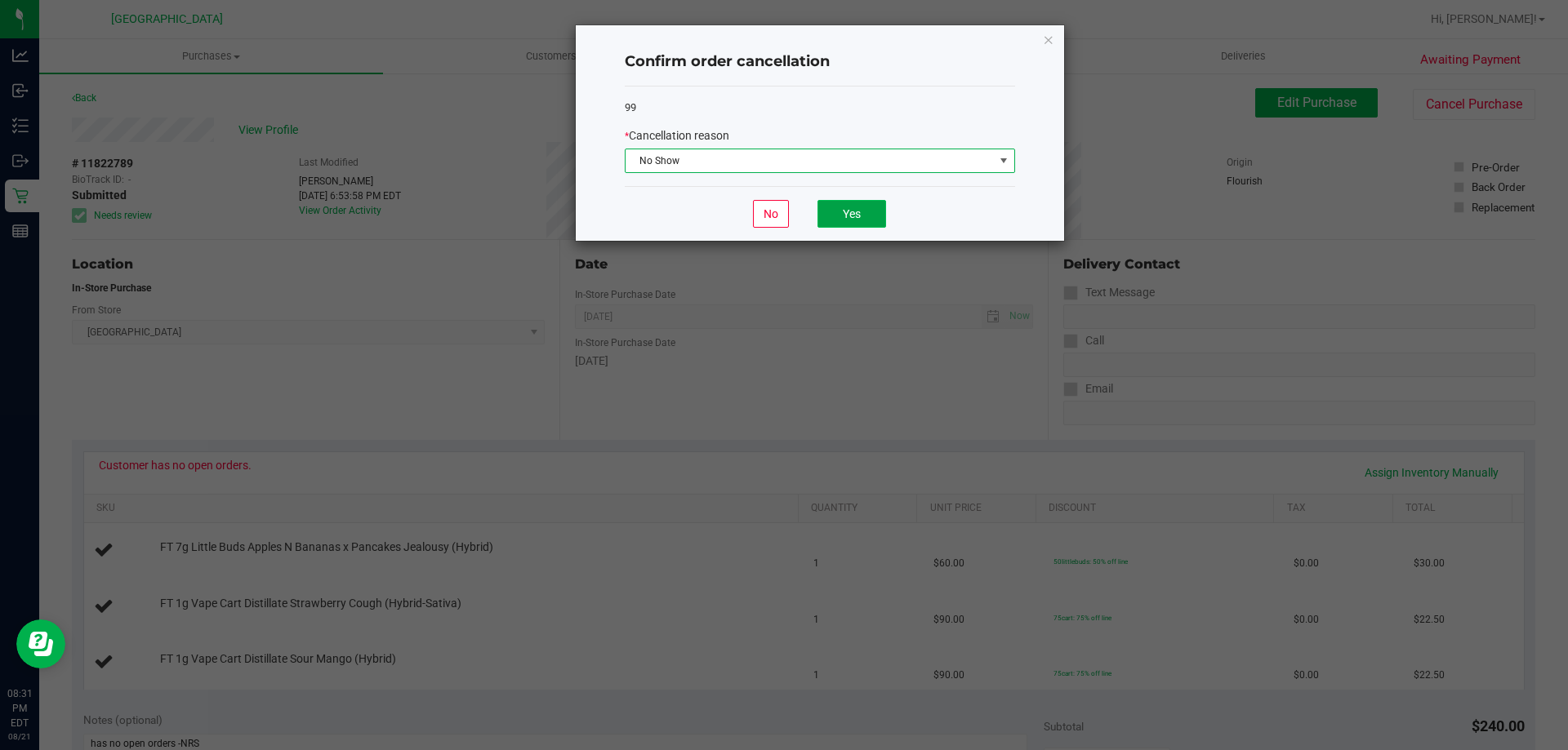
click at [841, 210] on button "Yes" at bounding box center [852, 213] width 68 height 28
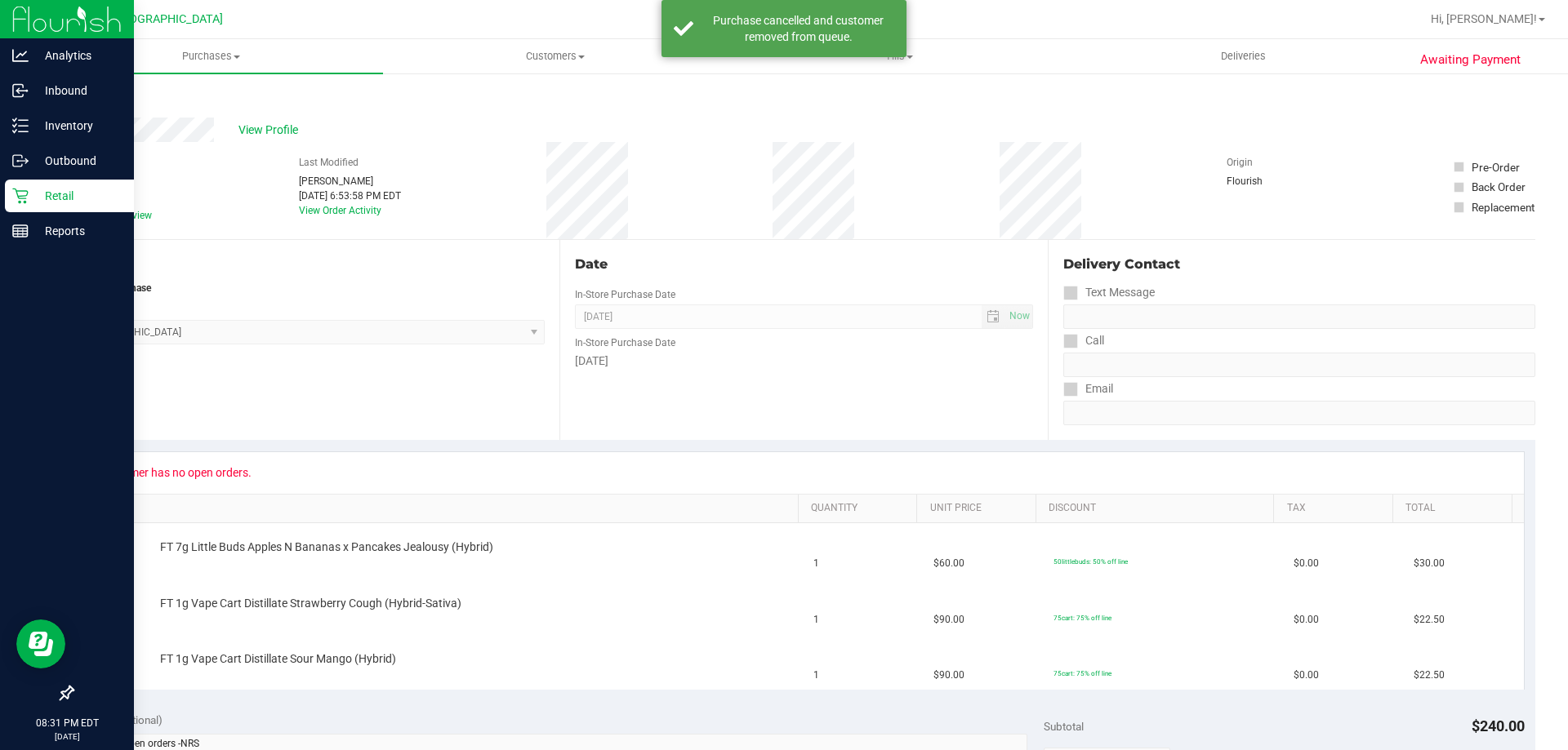
click at [31, 194] on p "Retail" at bounding box center [77, 196] width 98 height 20
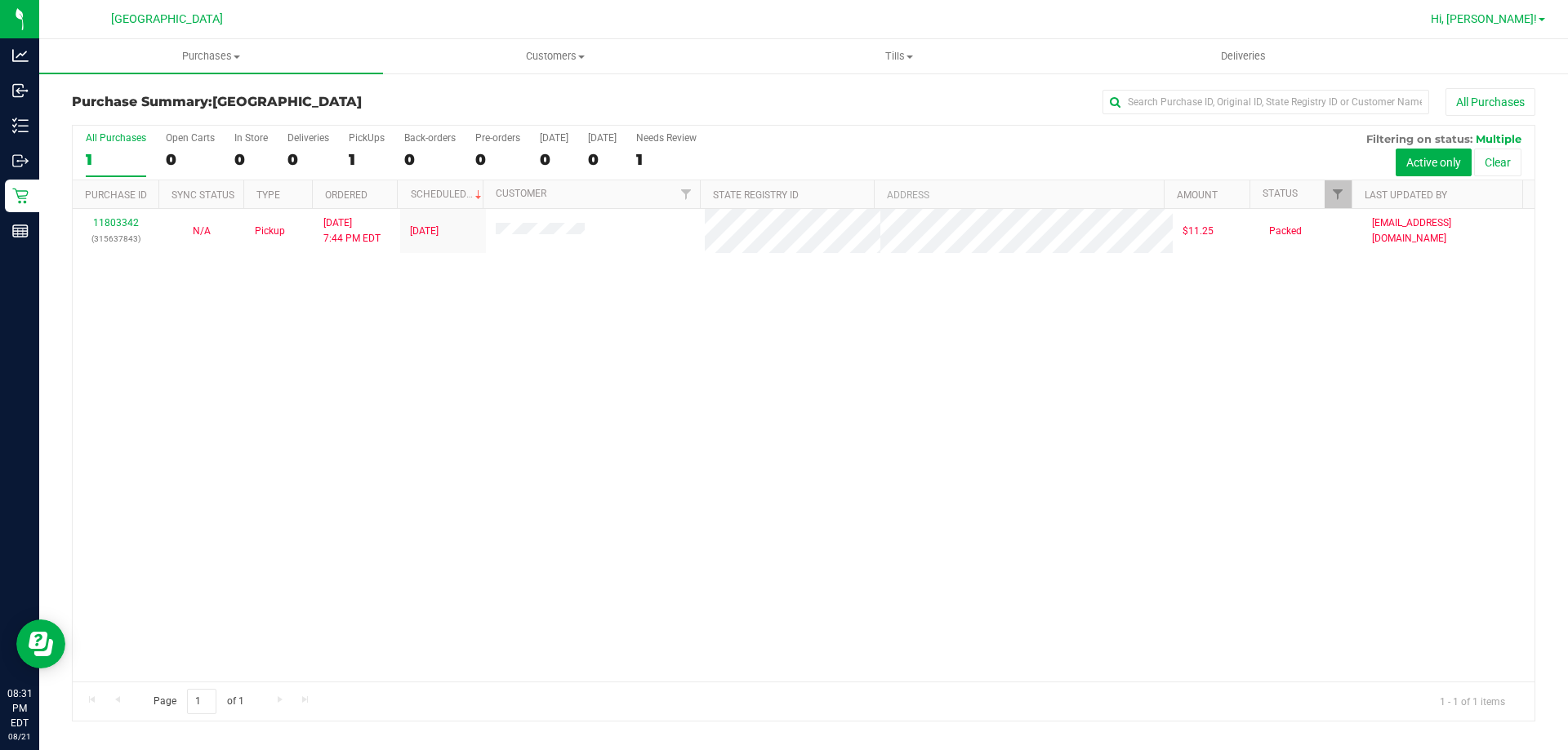
click at [1534, 21] on span "Hi, [PERSON_NAME]!" at bounding box center [1484, 19] width 106 height 14
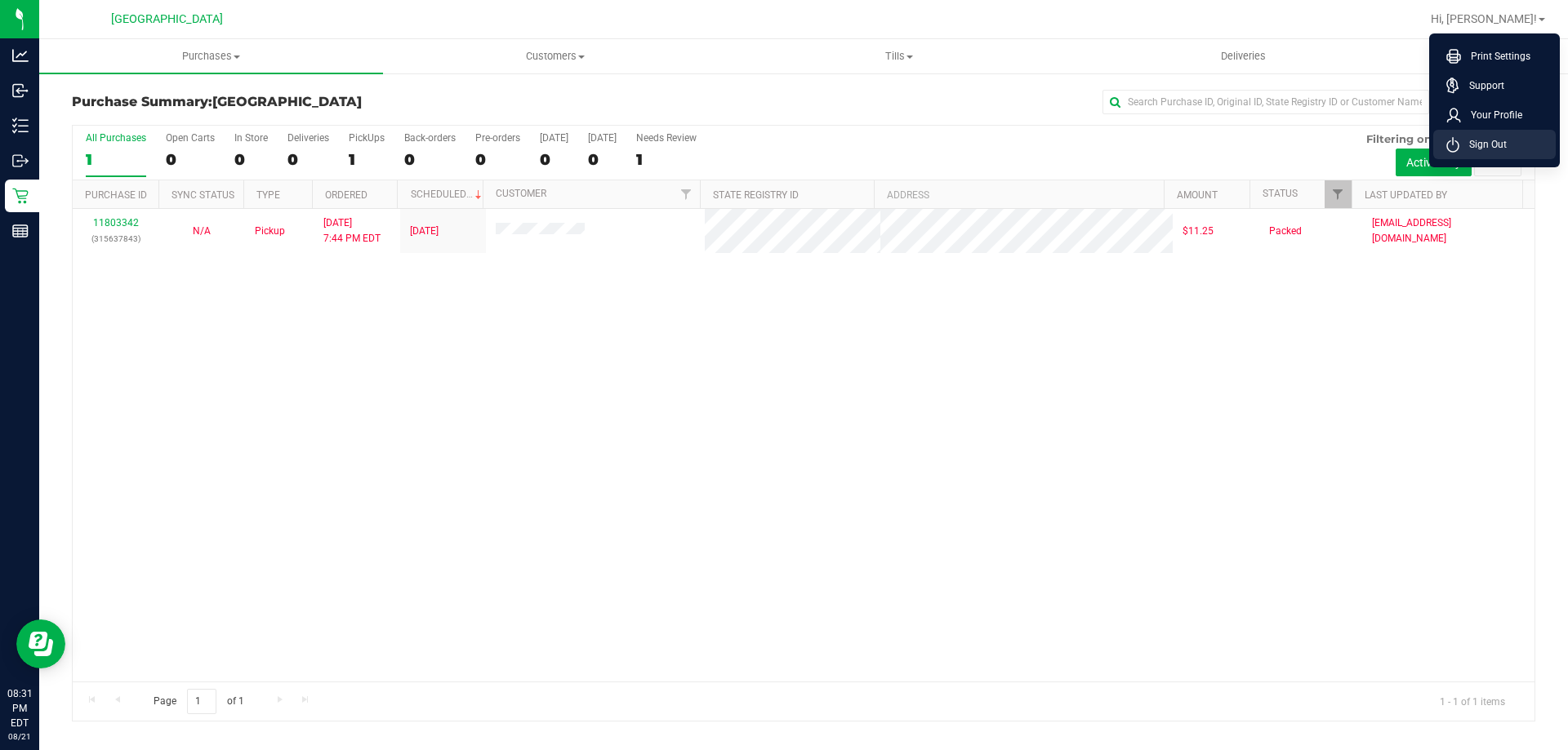
click at [1494, 146] on span "Sign Out" at bounding box center [1483, 144] width 48 height 16
